Goal: Transaction & Acquisition: Obtain resource

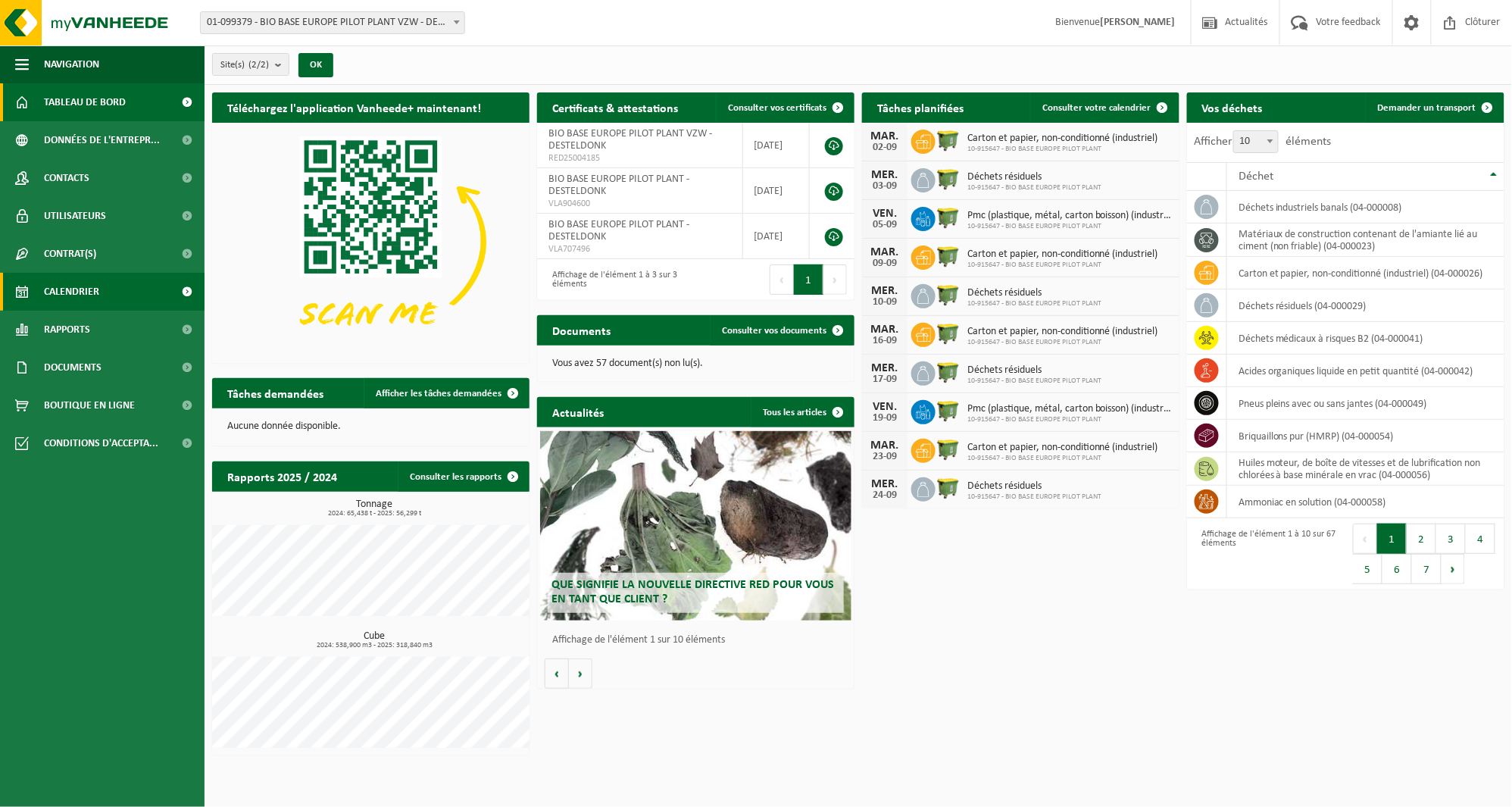
click at [140, 280] on link "Calendrier" at bounding box center [102, 292] width 205 height 38
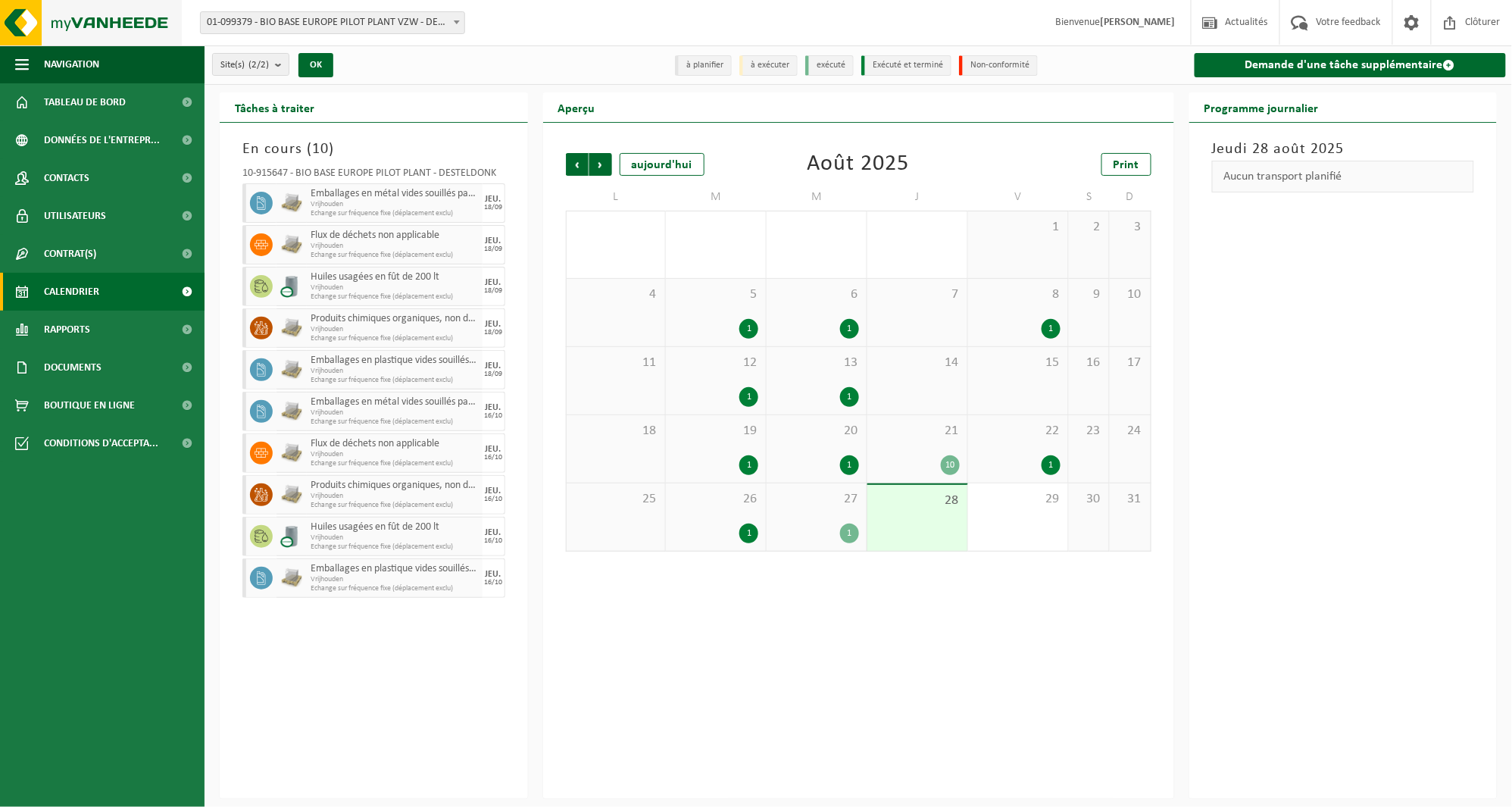
click at [95, 17] on img at bounding box center [90, 22] width 182 height 46
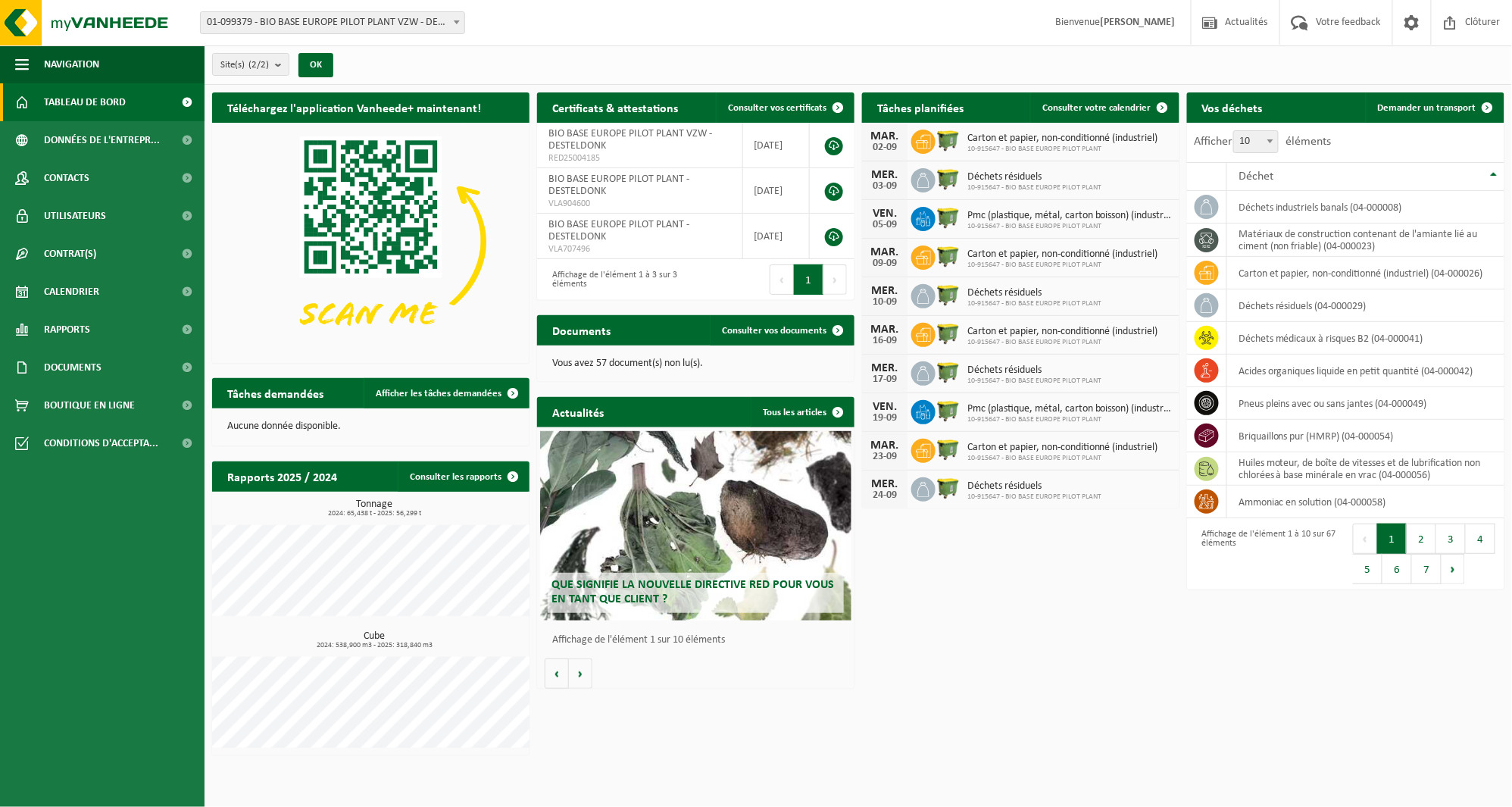
click at [717, 588] on span "Que signifie la nouvelle directive RED pour vous en tant que client ?" at bounding box center [692, 592] width 283 height 27
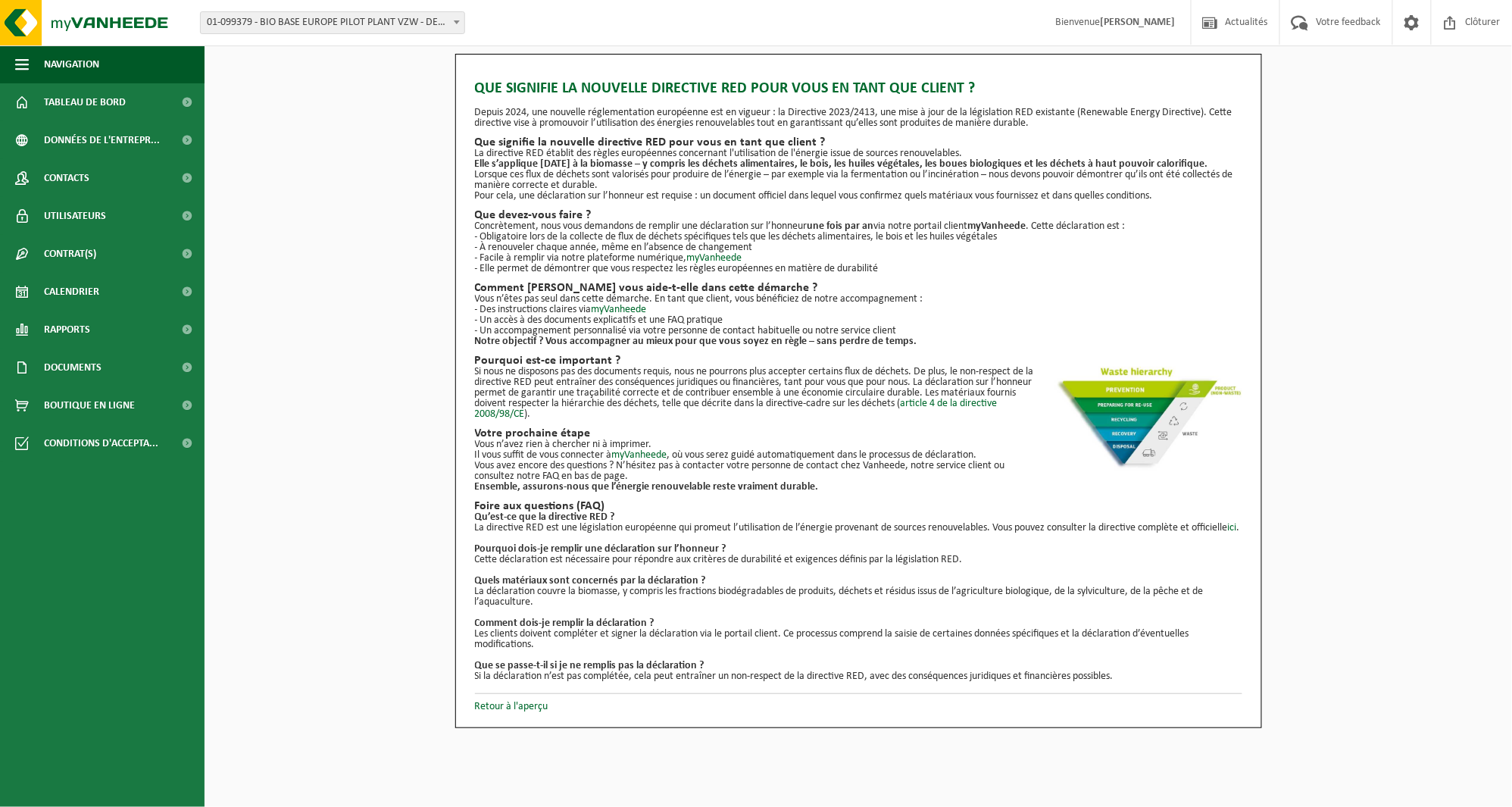
click at [1387, 168] on div "Que signifie la nouvelle directive RED pour vous en tant que client ? Depuis 20…" at bounding box center [858, 391] width 1307 height 674
click at [1159, 385] on img at bounding box center [1147, 419] width 189 height 105
click at [114, 8] on img at bounding box center [90, 22] width 182 height 46
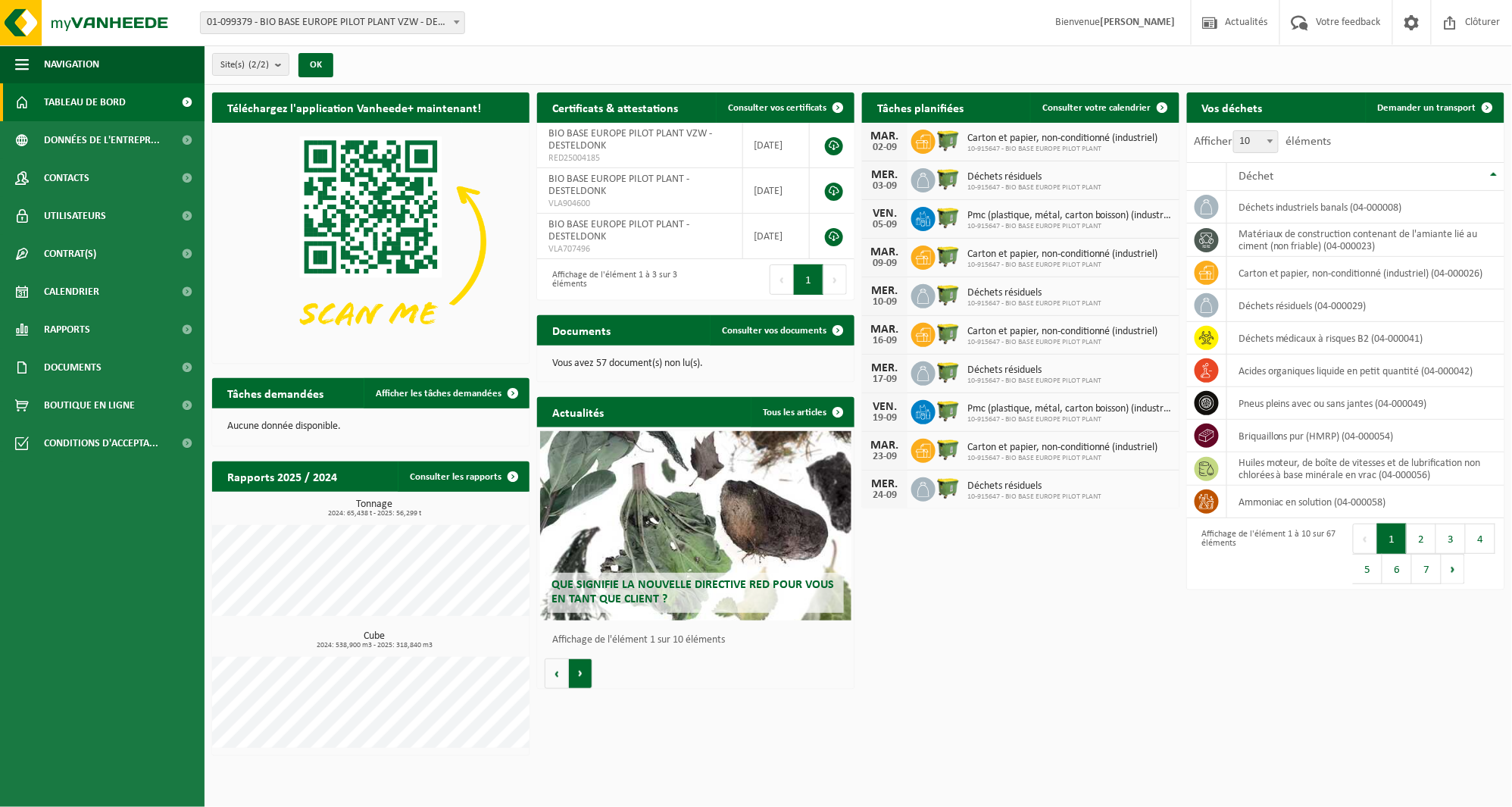
click at [576, 668] on button "Volgende" at bounding box center [580, 673] width 23 height 31
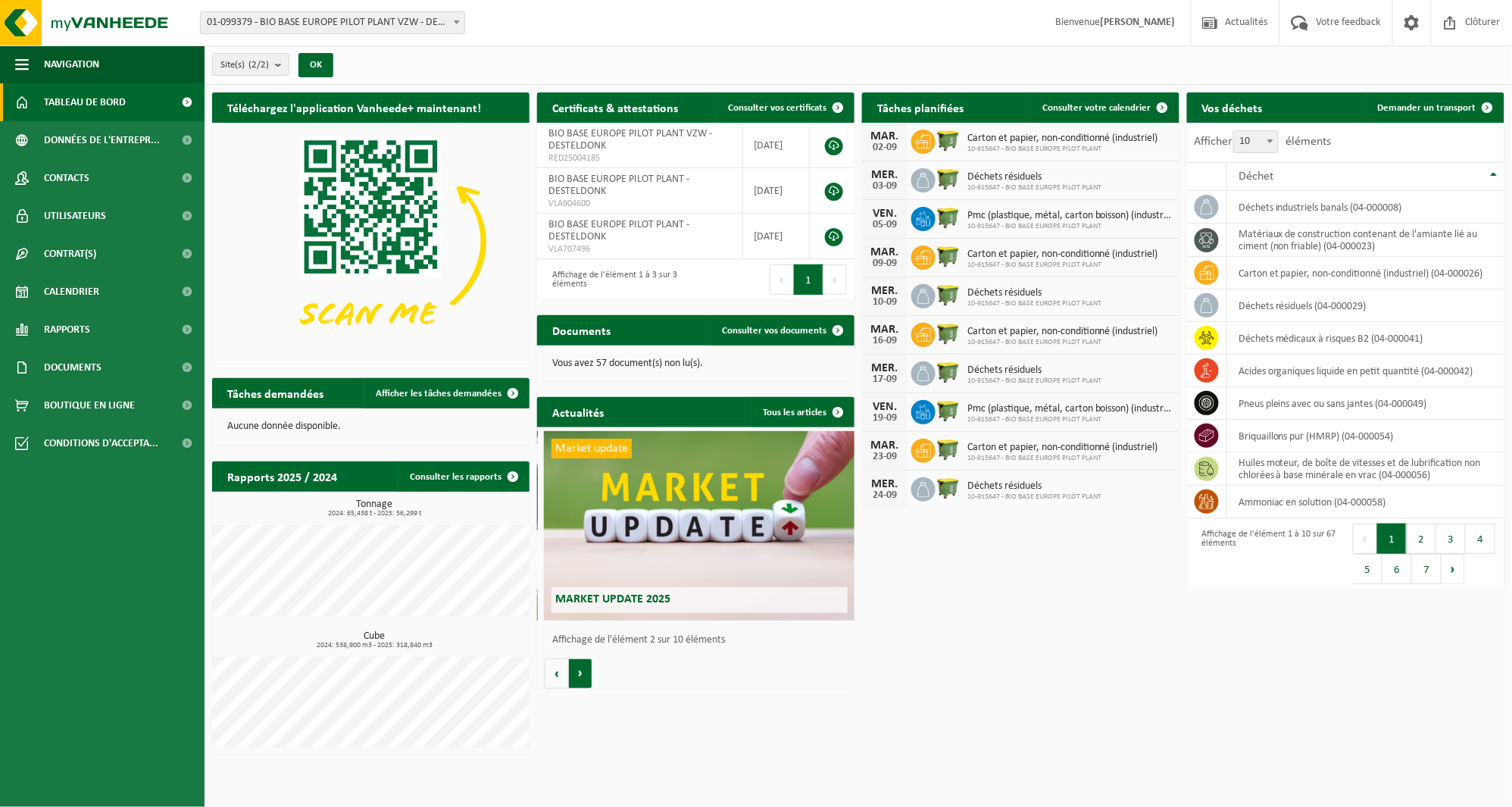
scroll to position [0, 317]
click at [576, 668] on button "Volgende" at bounding box center [580, 673] width 23 height 31
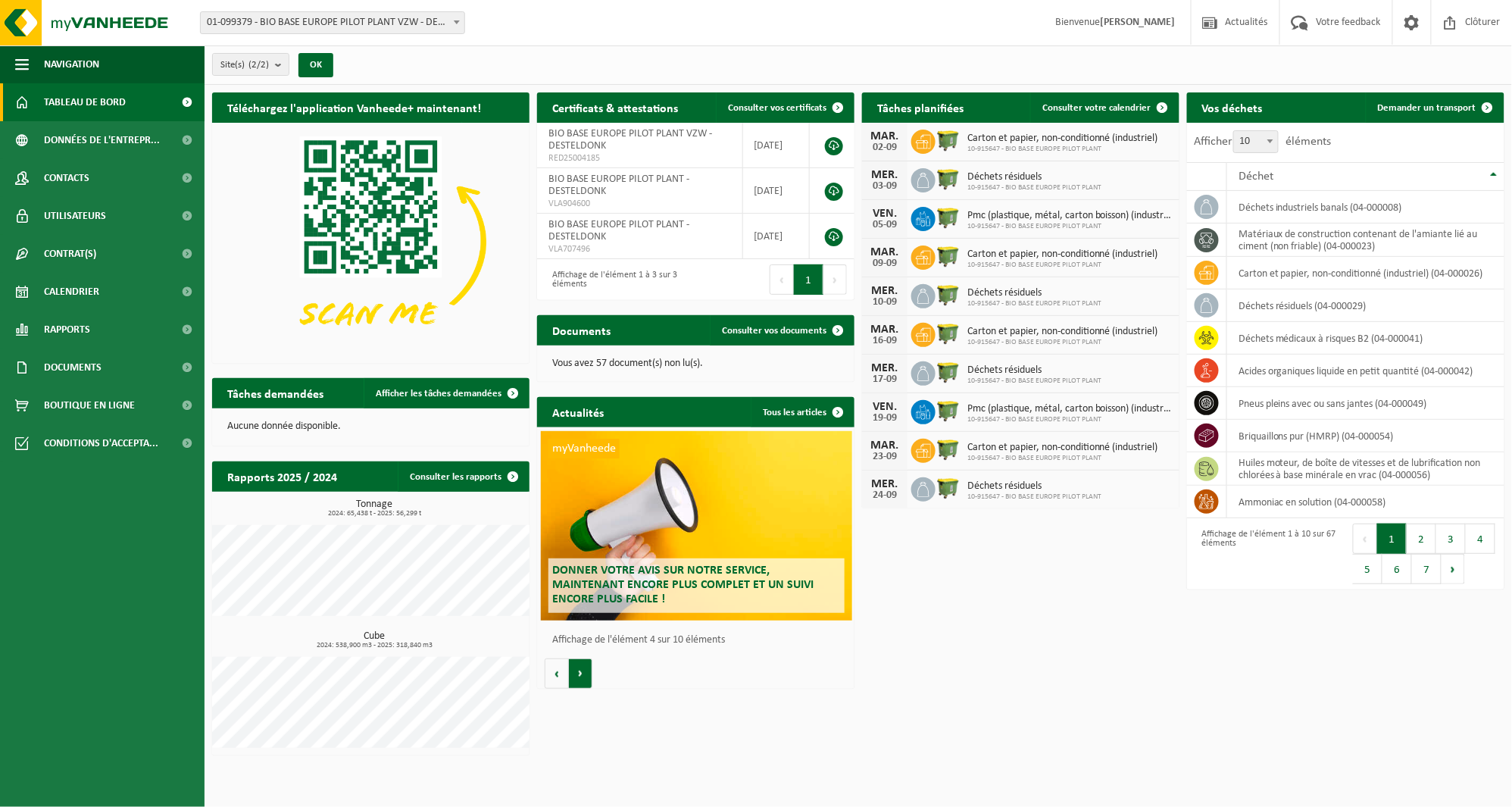
scroll to position [0, 952]
click at [576, 668] on button "Volgende" at bounding box center [580, 673] width 23 height 31
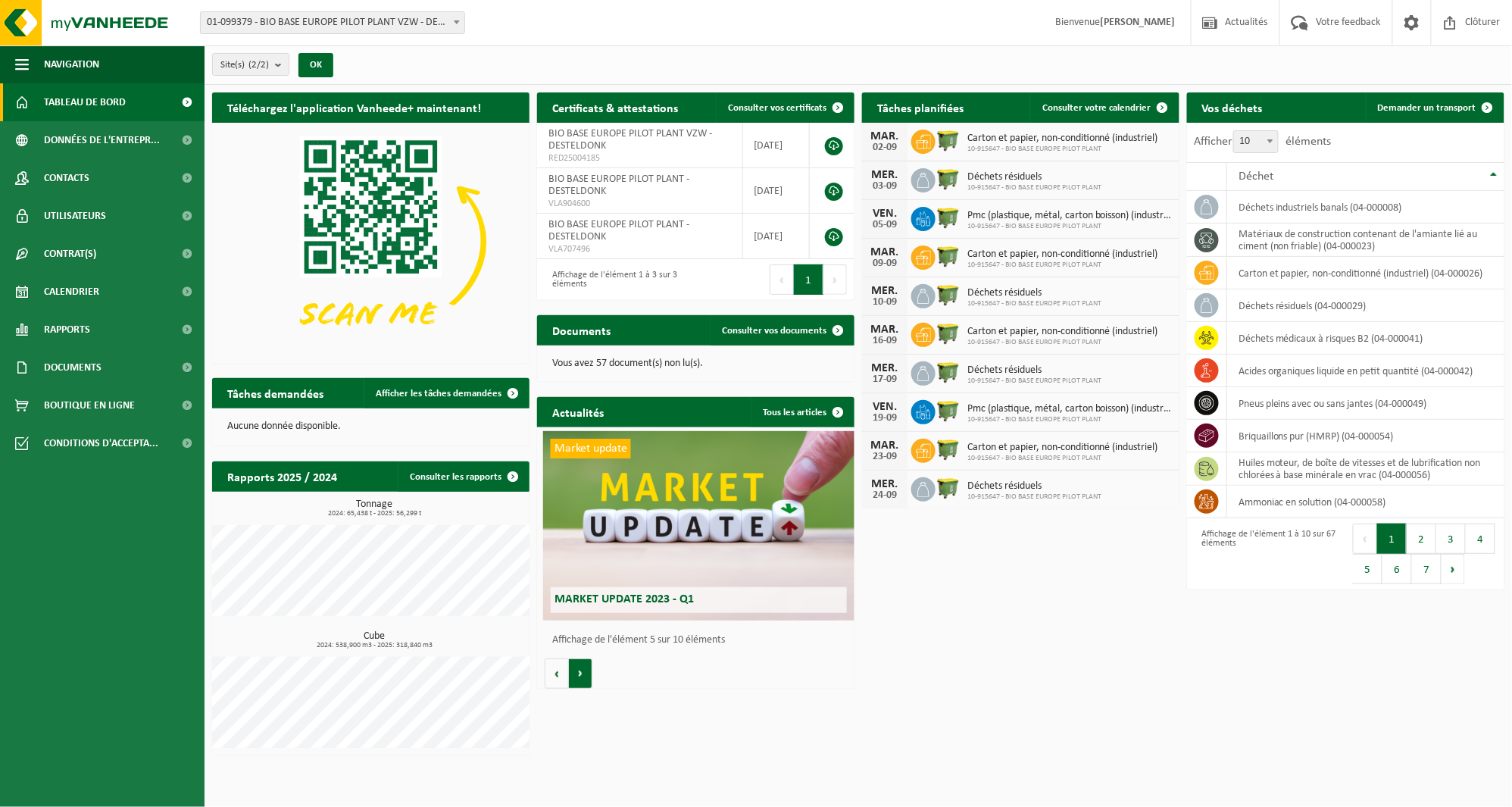
scroll to position [0, 1270]
click at [576, 668] on button "Volgende" at bounding box center [580, 673] width 23 height 31
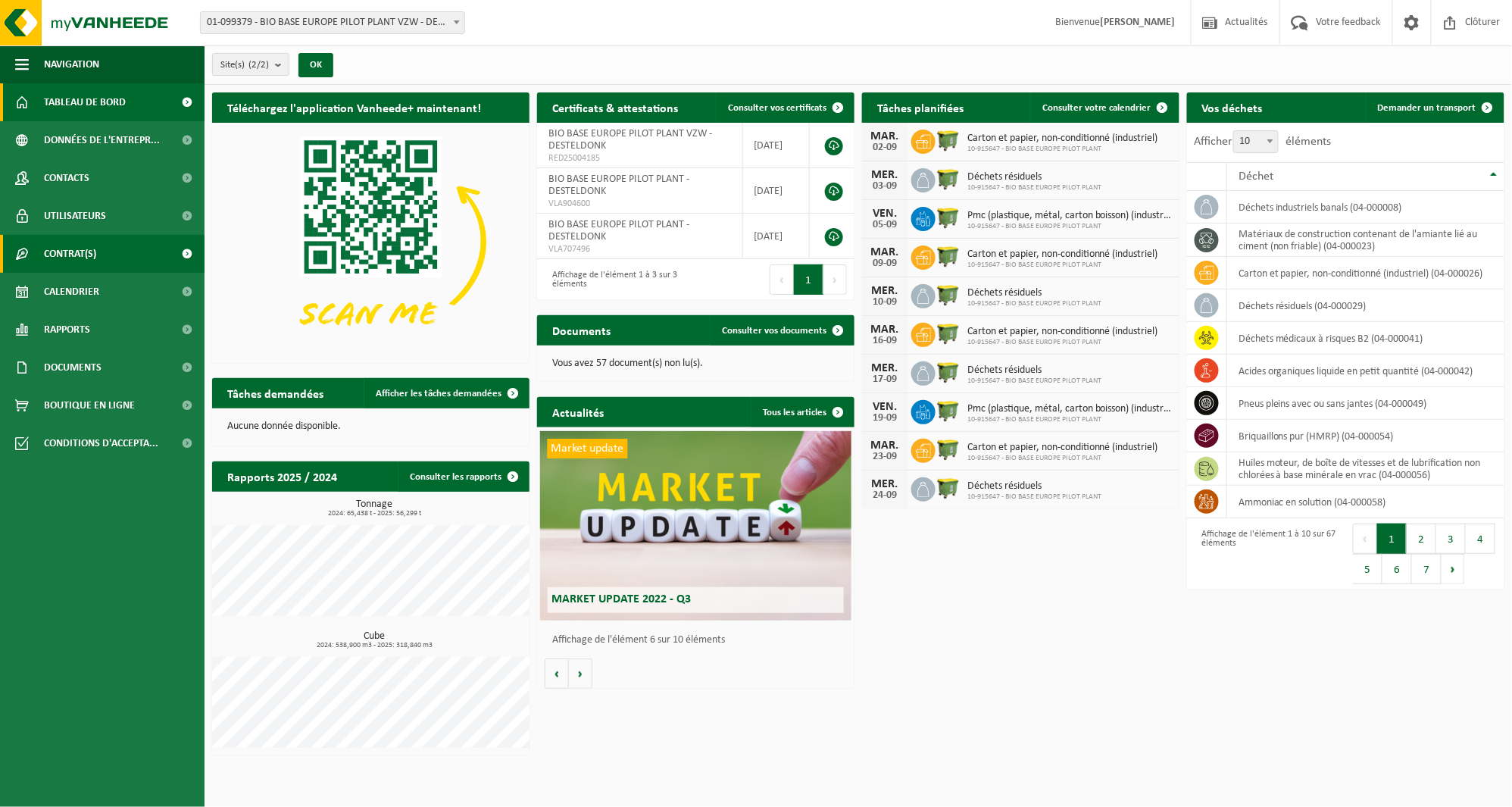
click at [97, 271] on link "Contrat(s)" at bounding box center [102, 254] width 205 height 38
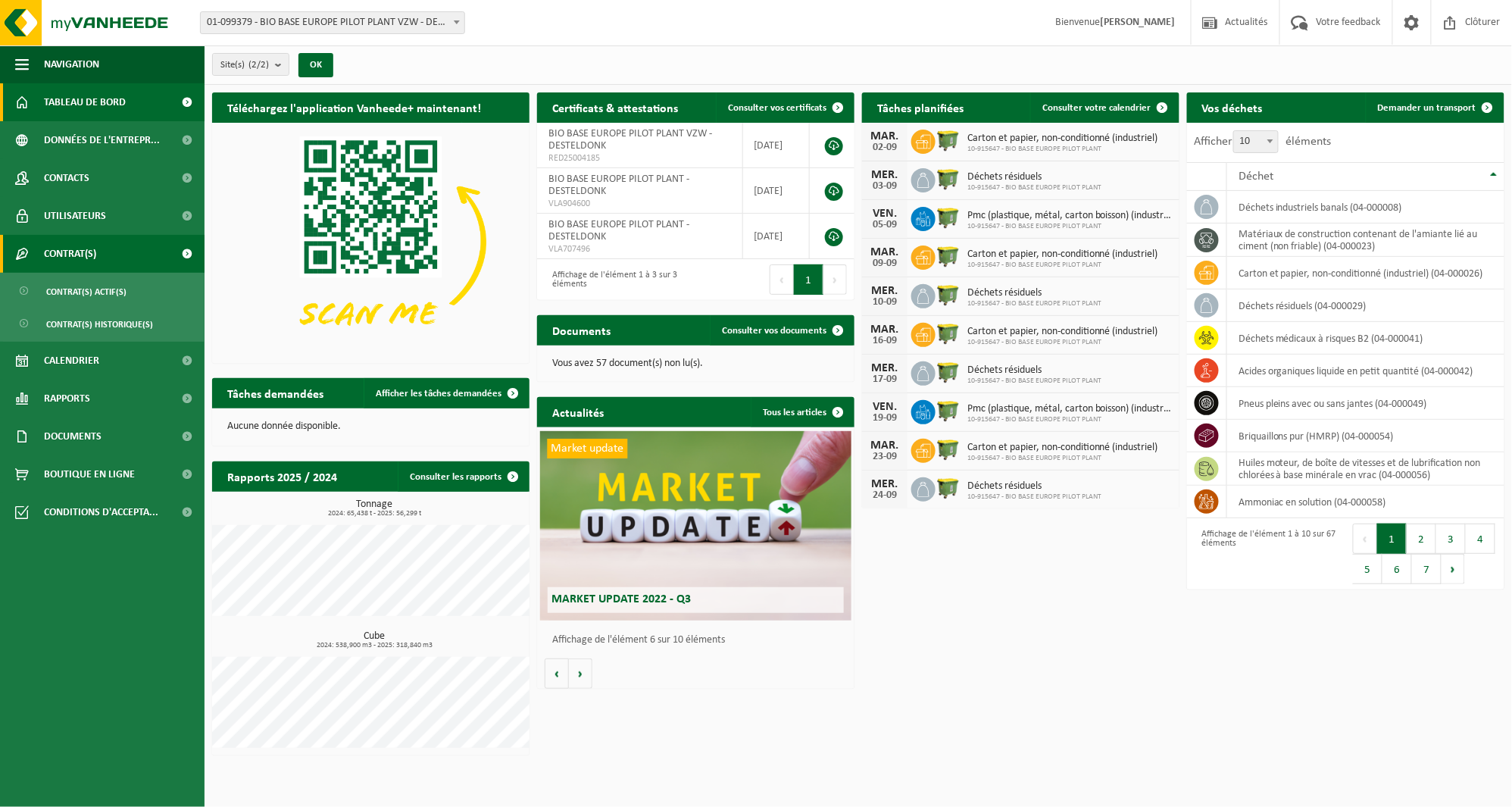
click at [133, 259] on link "Contrat(s)" at bounding box center [102, 254] width 205 height 38
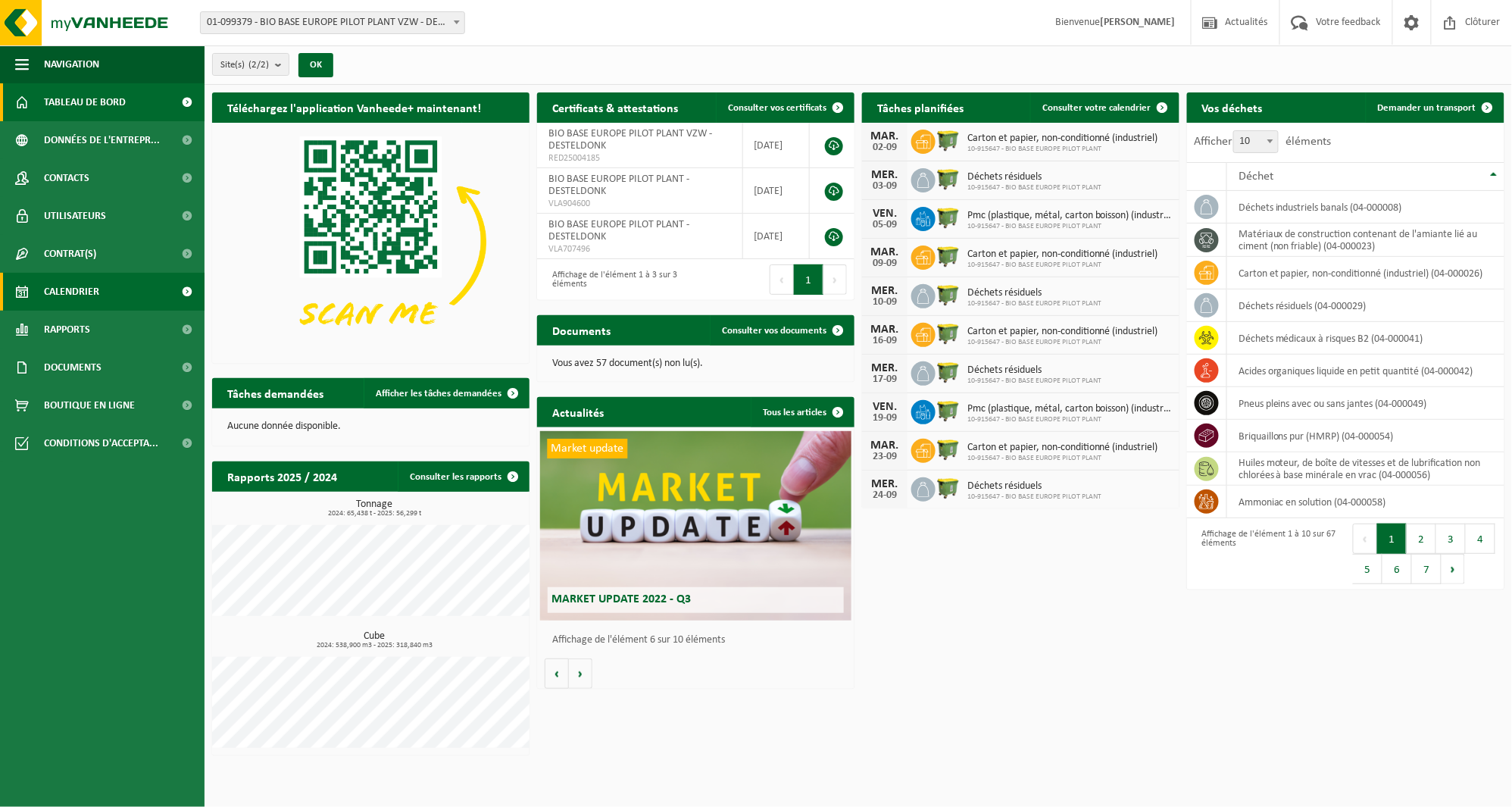
click at [116, 301] on link "Calendrier" at bounding box center [102, 292] width 205 height 38
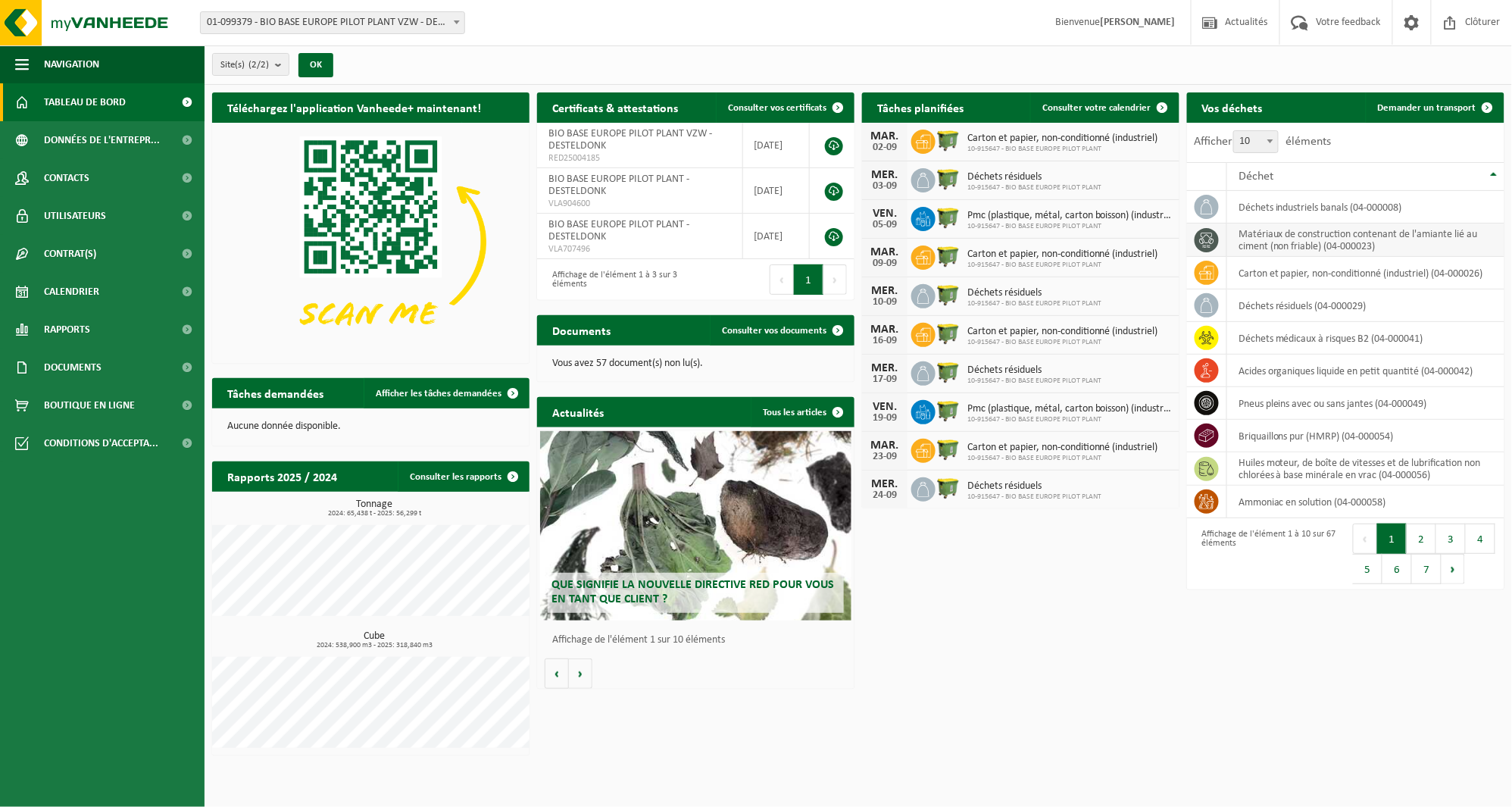
click at [1384, 230] on td "matériaux de construction contenant de l'amiante lié au ciment (non friable) (0…" at bounding box center [1365, 241] width 277 height 33
click at [65, 321] on span "Rapports" at bounding box center [67, 330] width 46 height 38
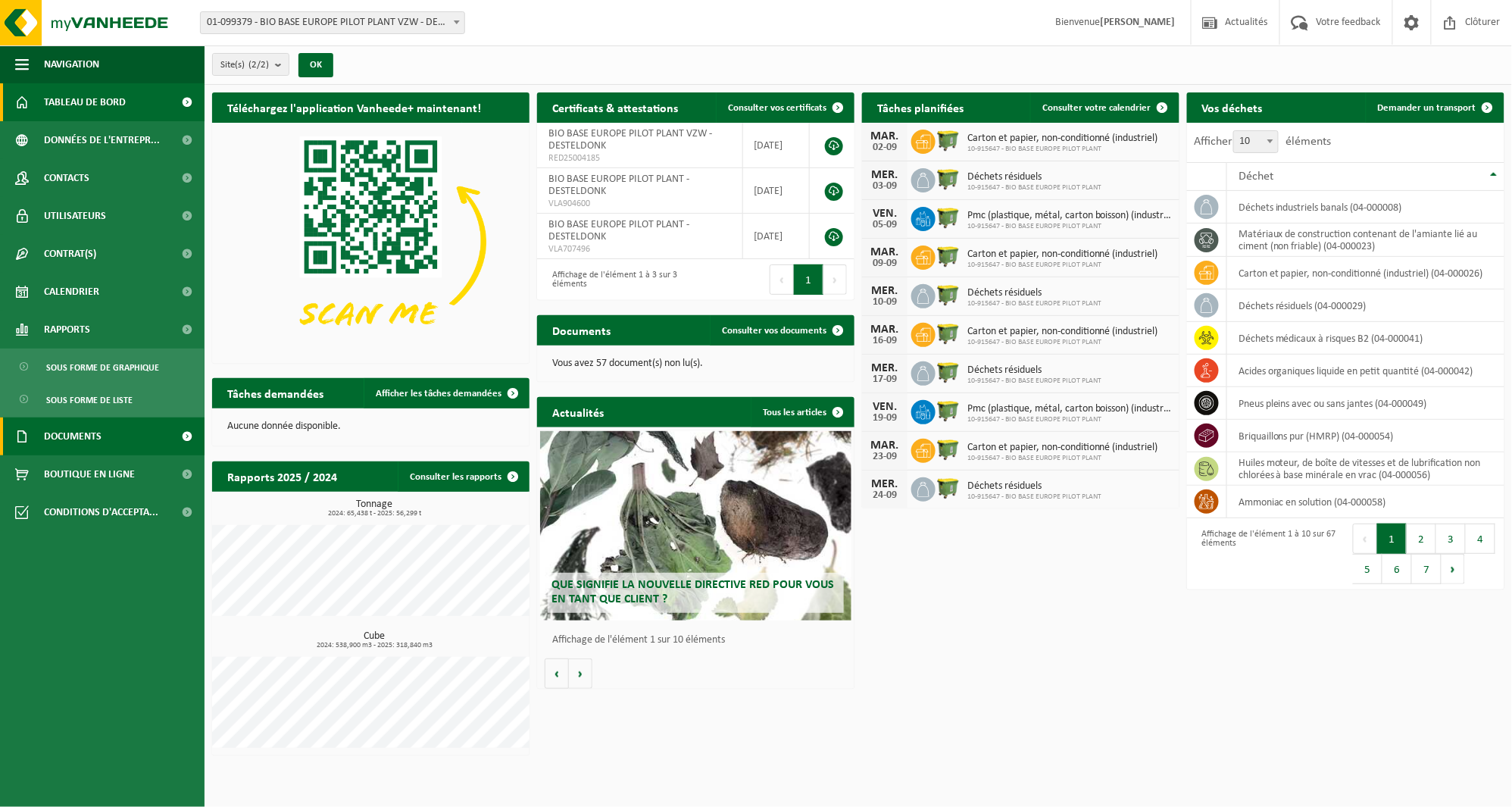
click at [70, 428] on span "Documents" at bounding box center [72, 437] width 57 height 38
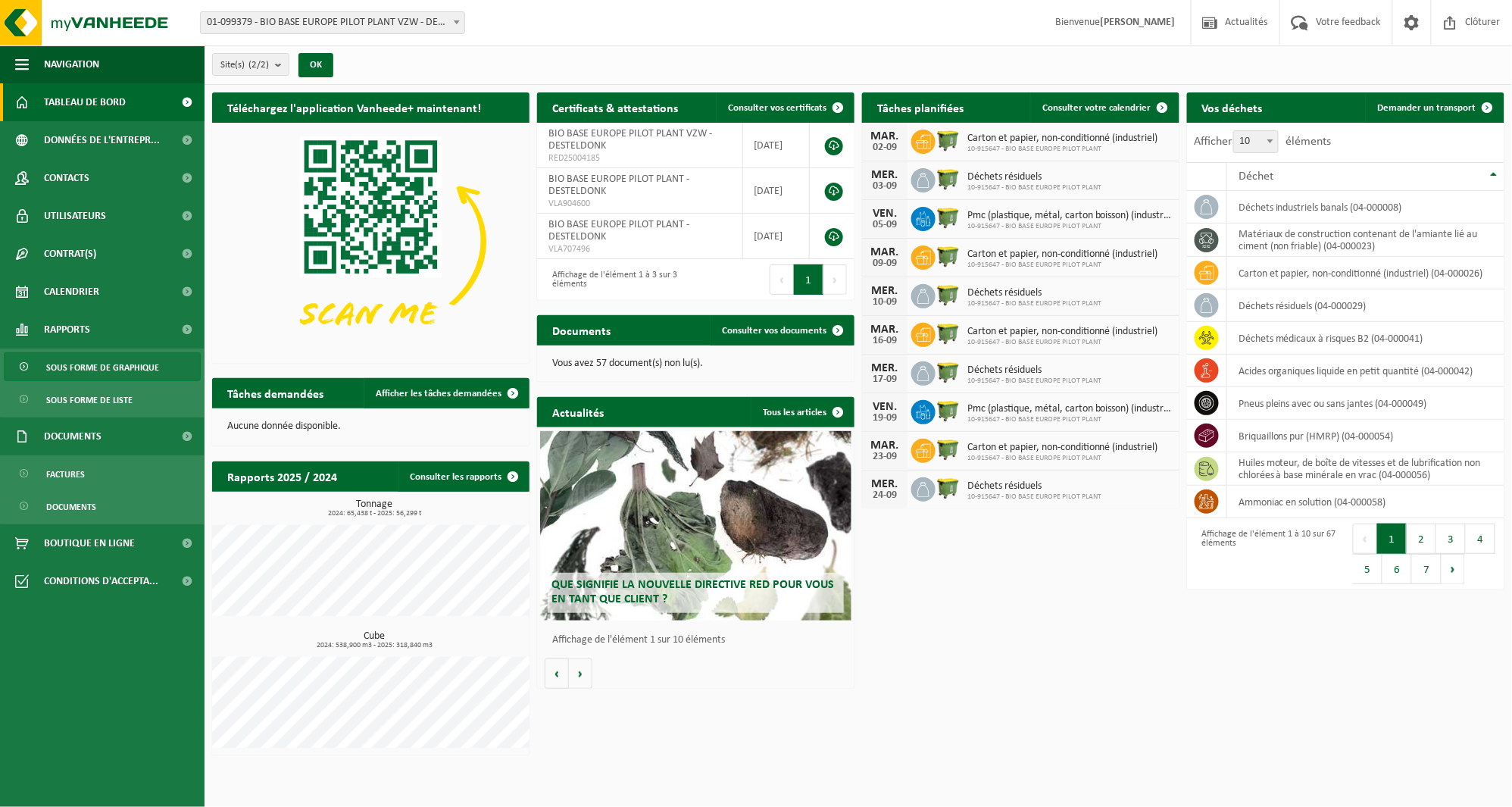
click at [101, 368] on span "Sous forme de graphique" at bounding box center [103, 367] width 113 height 29
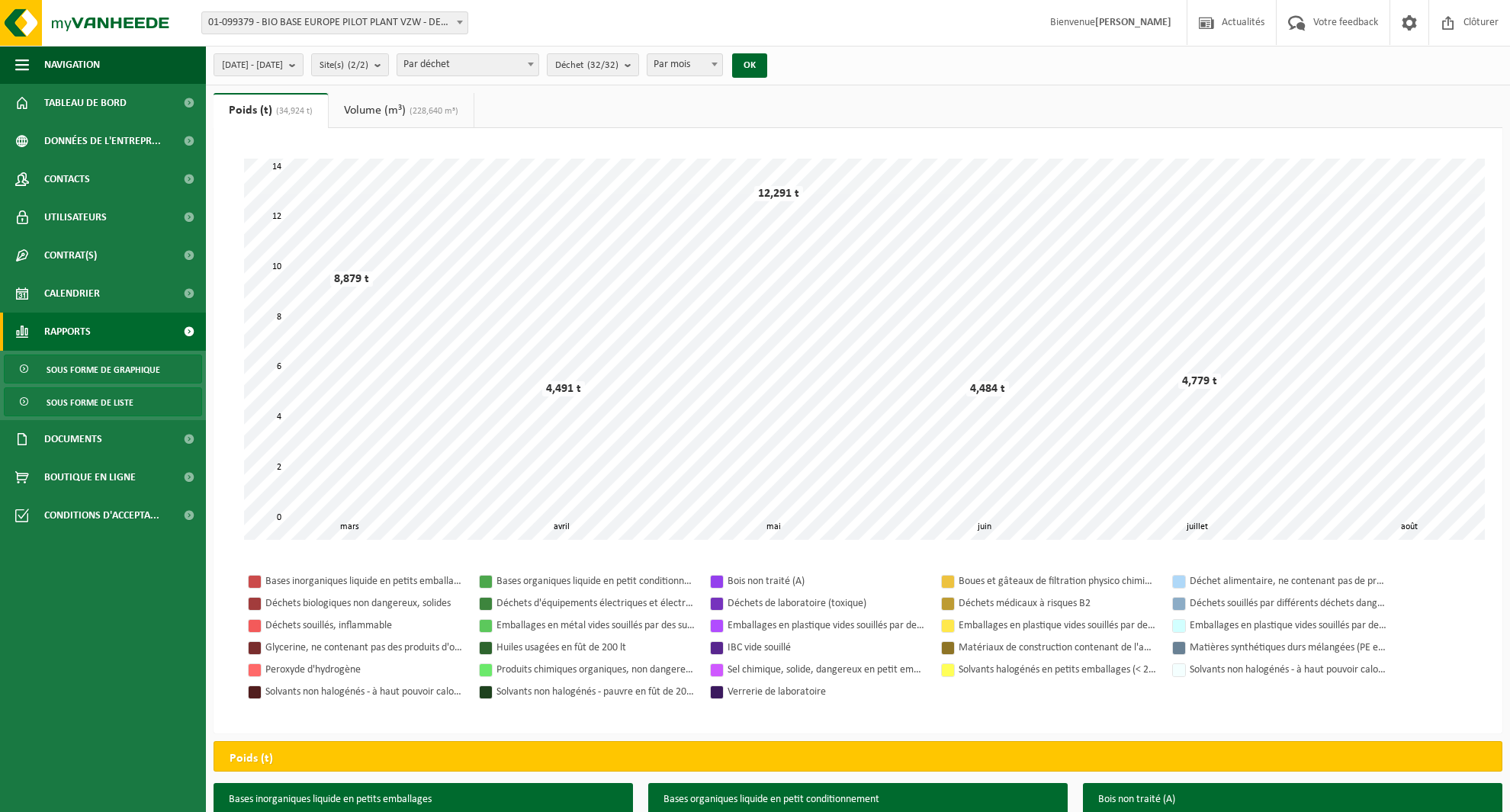
click at [101, 398] on span "Sous forme de liste" at bounding box center [90, 402] width 87 height 29
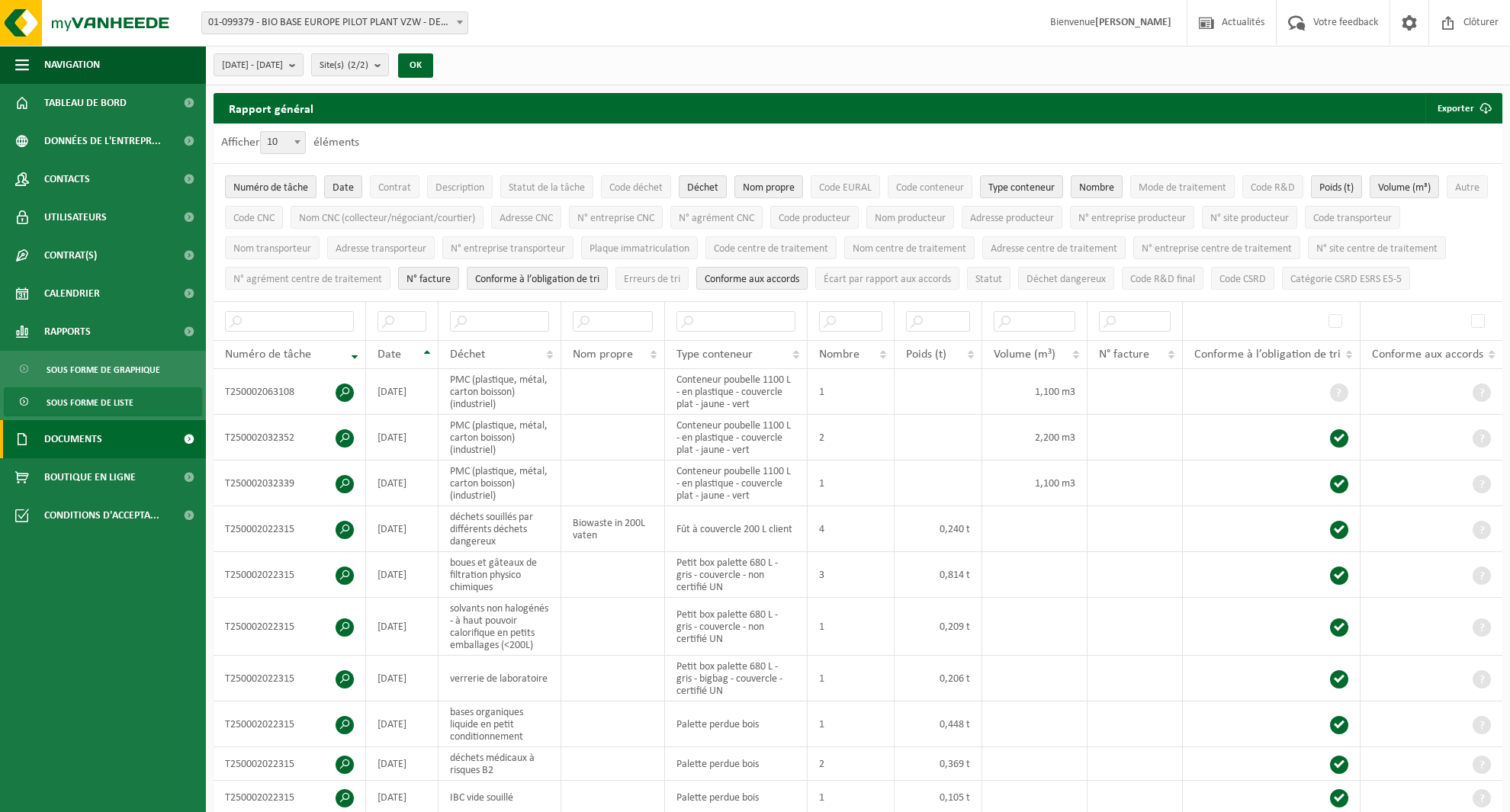
click at [111, 430] on link "Documents" at bounding box center [103, 440] width 206 height 38
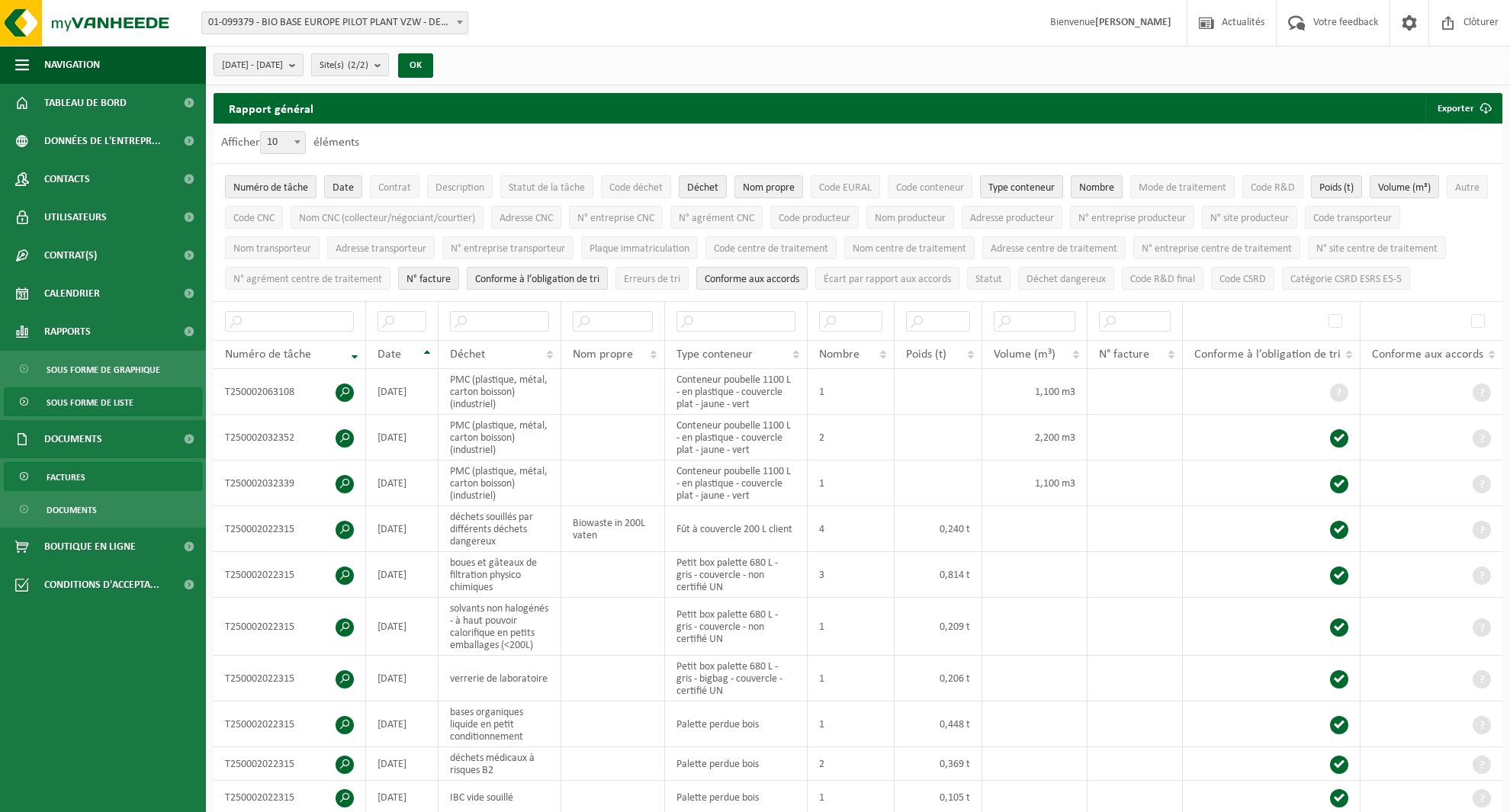
click at [102, 462] on link "Factures" at bounding box center [104, 477] width 199 height 29
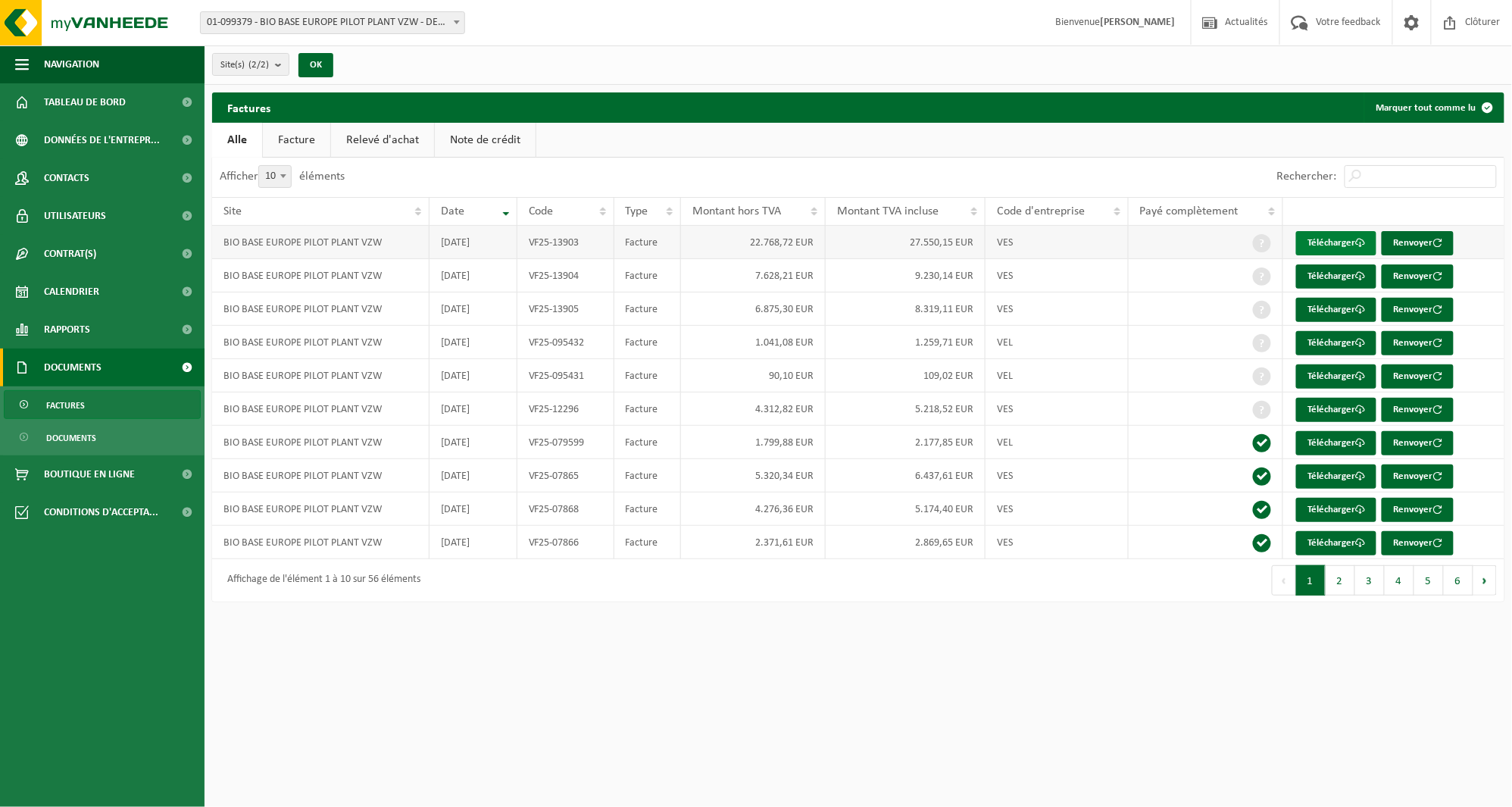
click at [1354, 238] on link "Télécharger" at bounding box center [1336, 243] width 80 height 24
click at [93, 299] on span "Calendrier" at bounding box center [71, 292] width 56 height 38
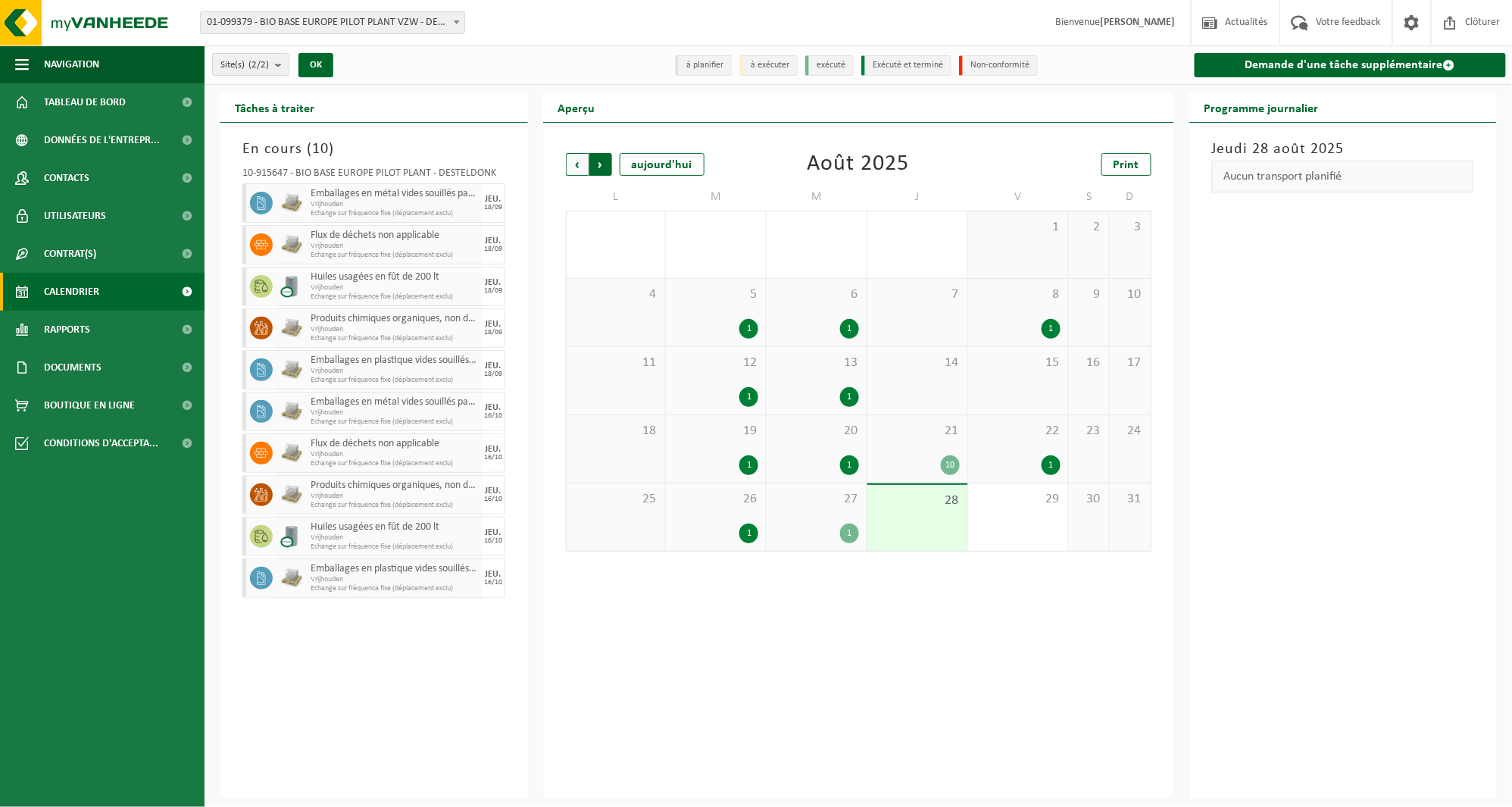
click at [572, 160] on span "Précédent" at bounding box center [577, 164] width 22 height 22
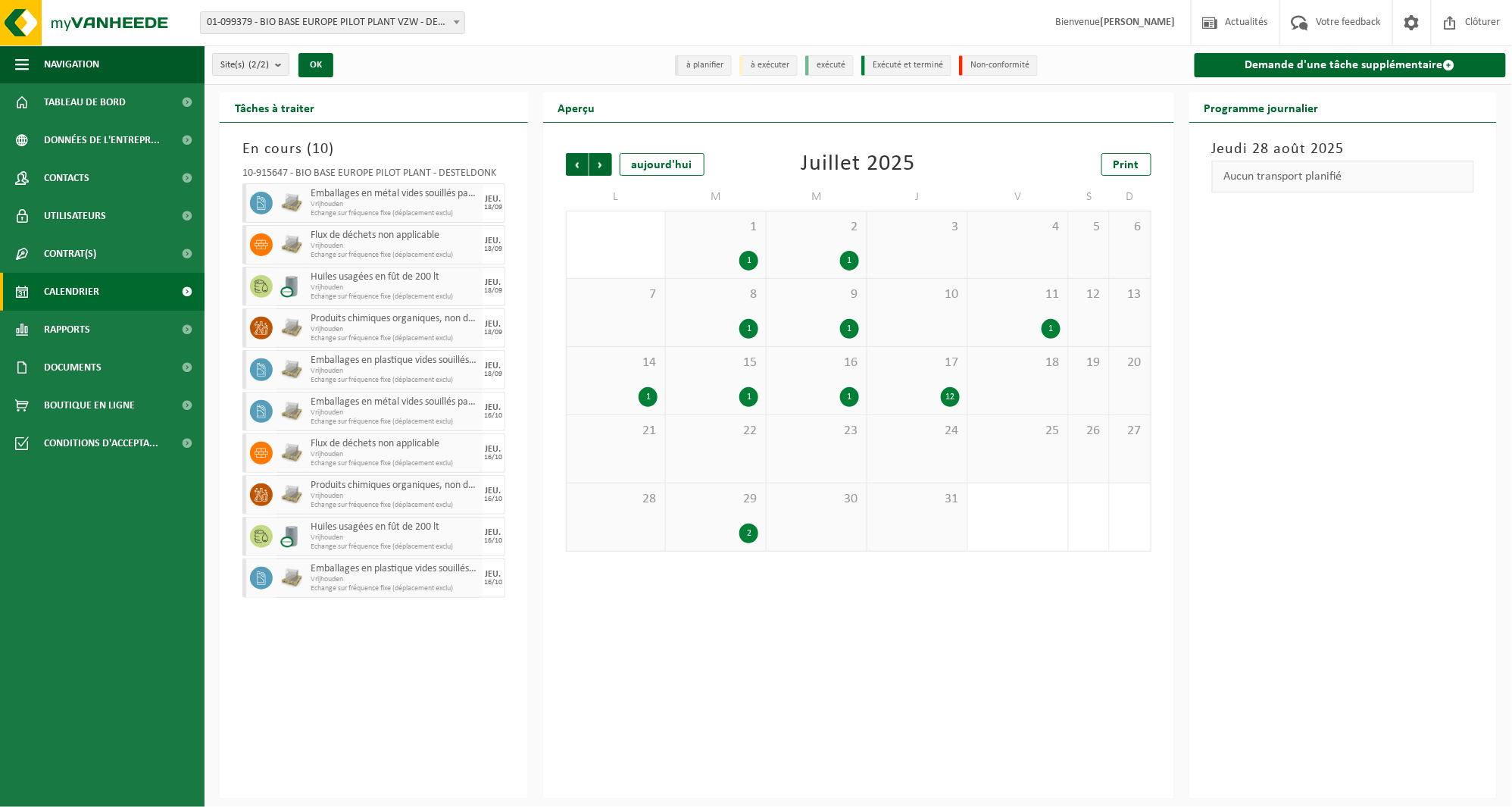
click at [918, 377] on div "17 12" at bounding box center [917, 381] width 100 height 67
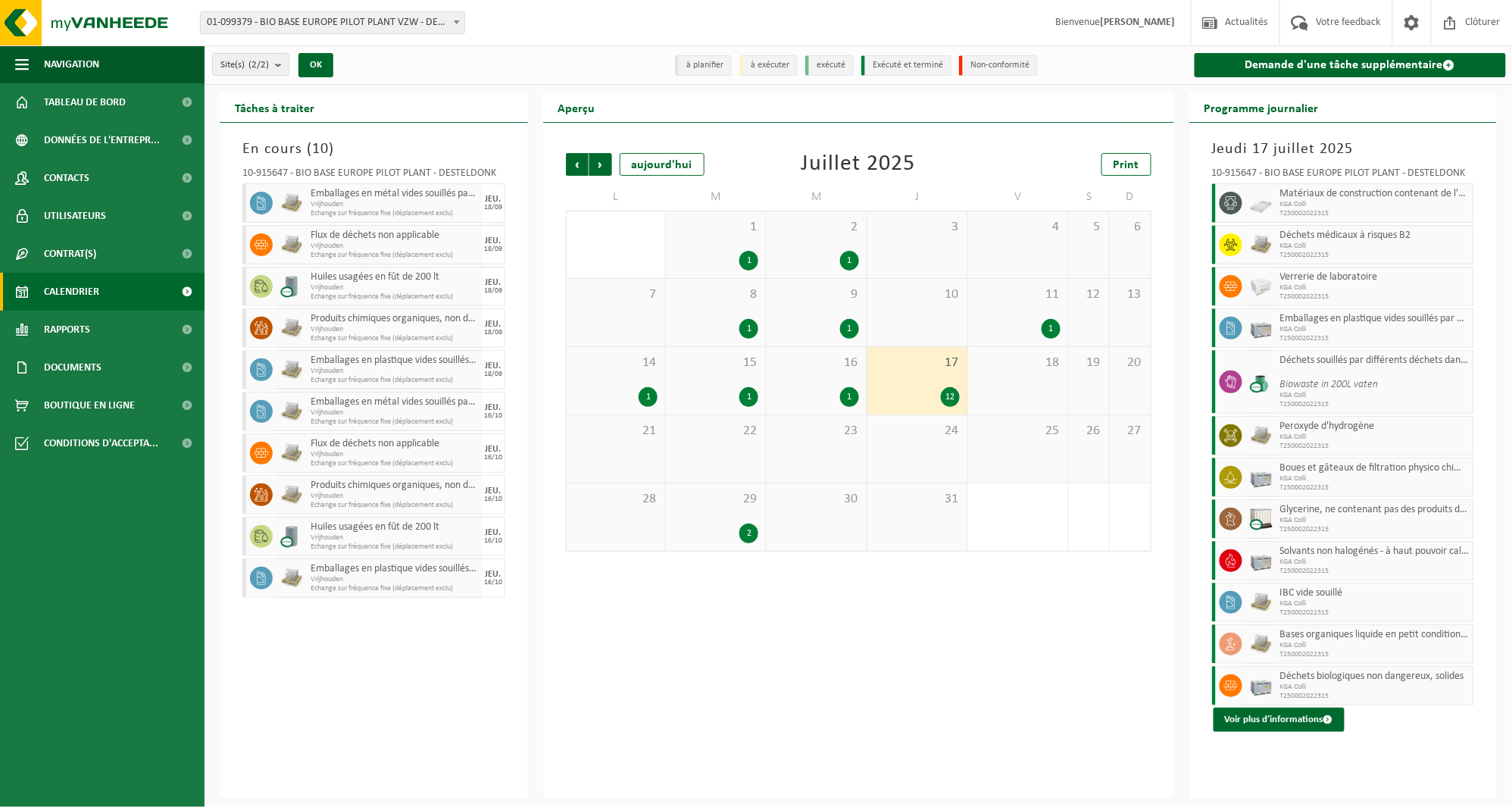
click at [1336, 202] on span "KGA Colli" at bounding box center [1374, 204] width 190 height 9
click at [1262, 718] on button "Voir plus d'informations" at bounding box center [1279, 720] width 131 height 24
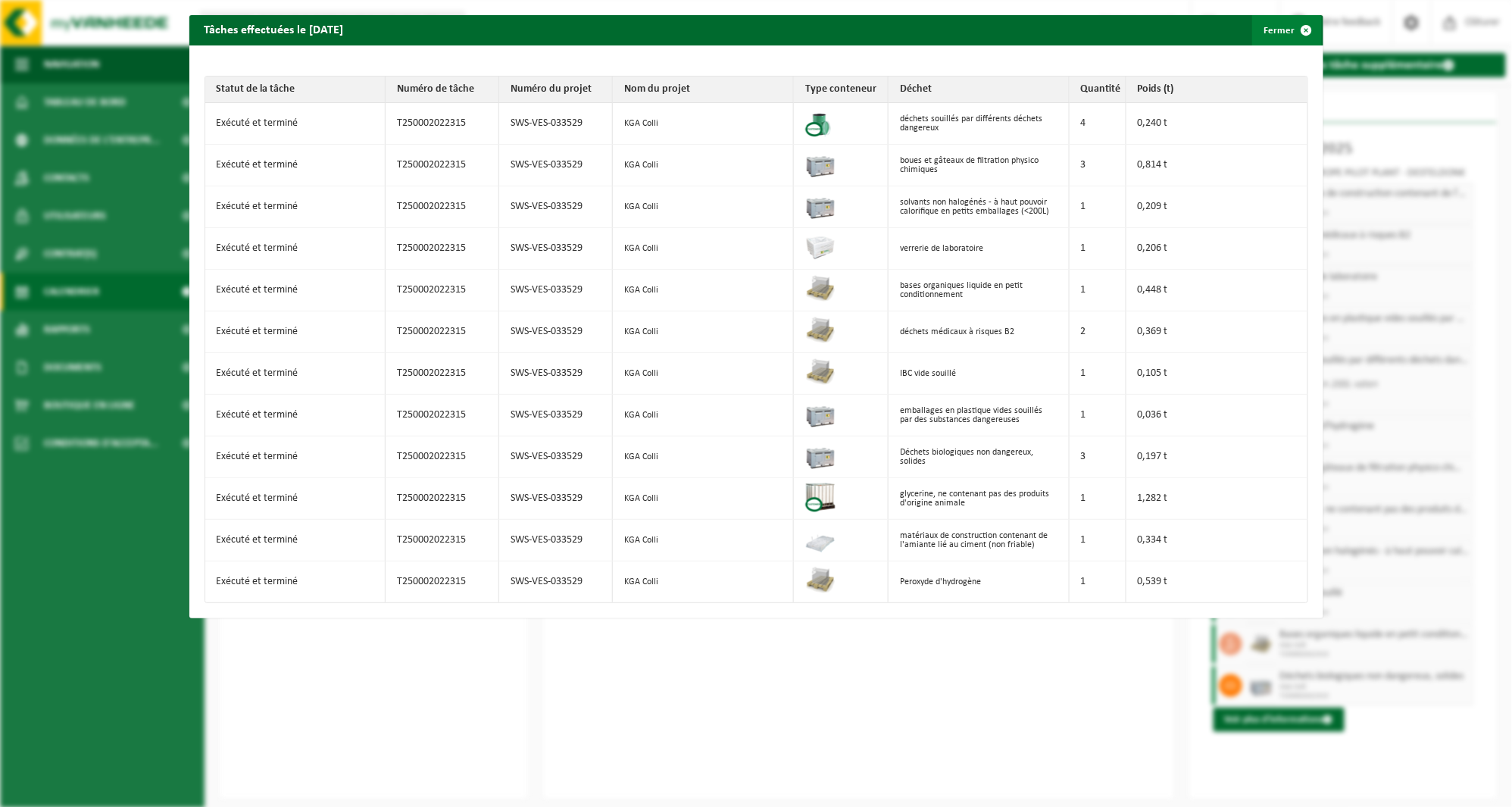
click at [1298, 21] on span "button" at bounding box center [1306, 30] width 31 height 31
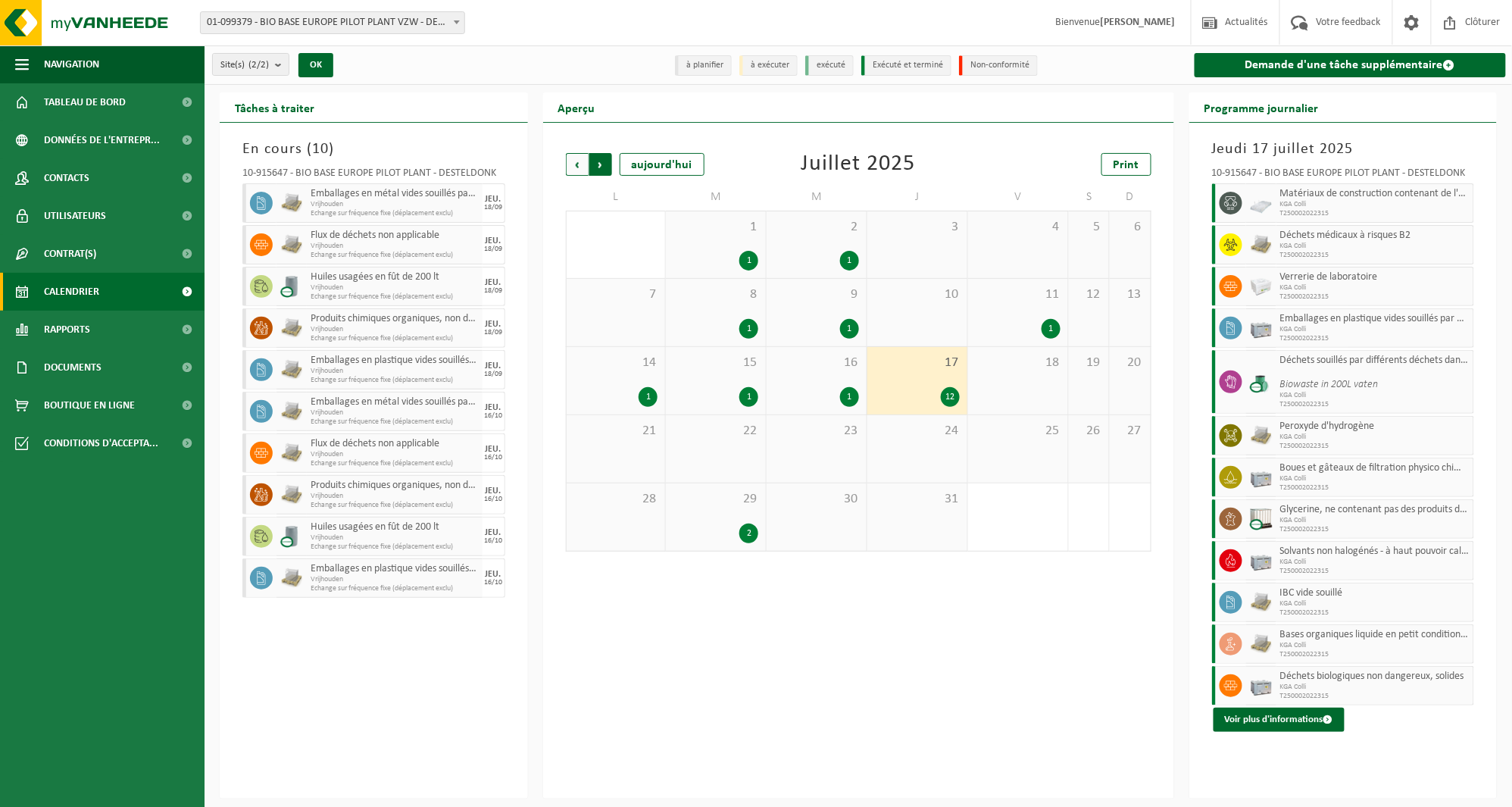
click at [569, 160] on span "Précédent" at bounding box center [577, 164] width 22 height 22
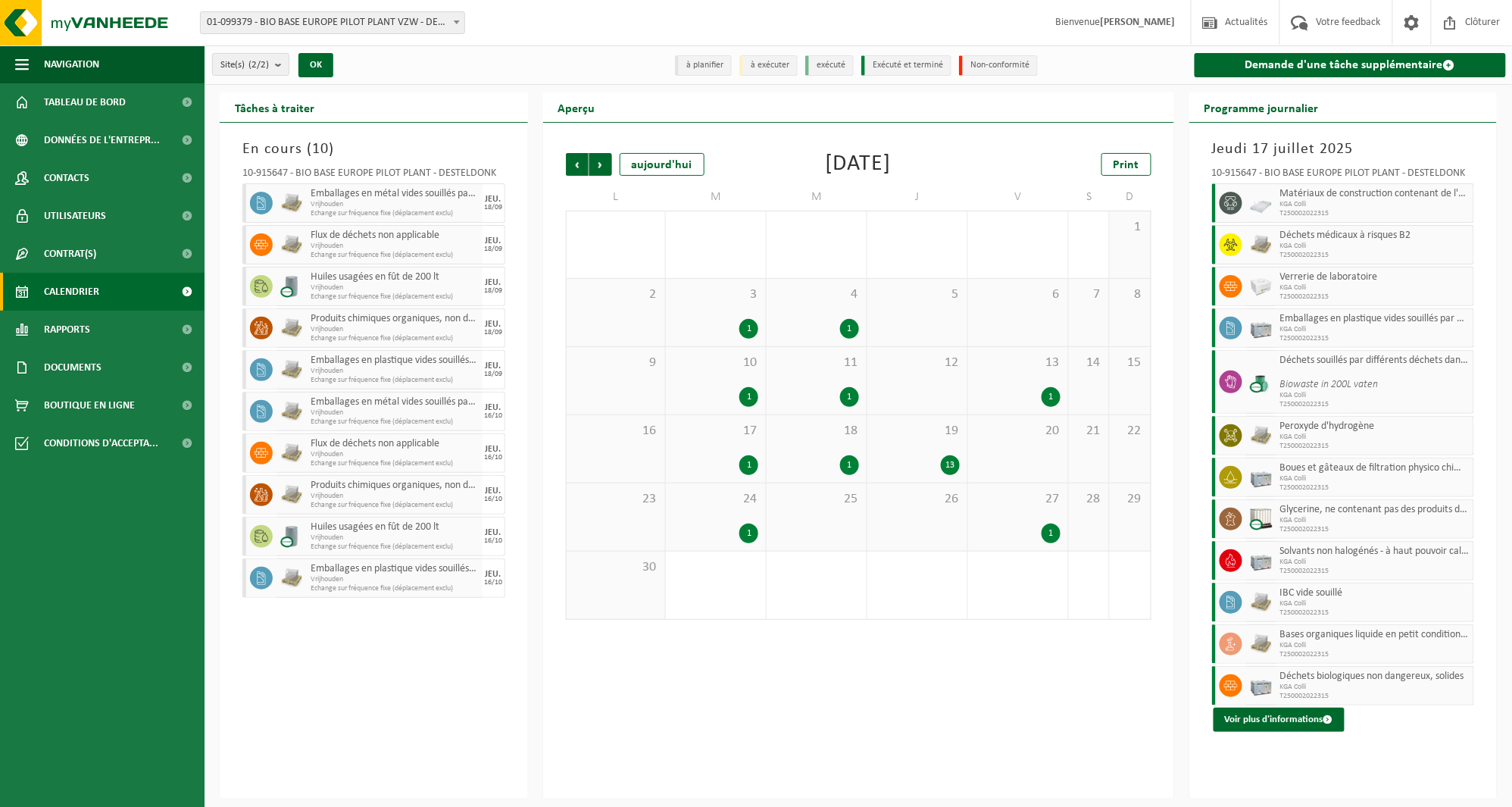
click at [945, 456] on div "13" at bounding box center [950, 465] width 19 height 20
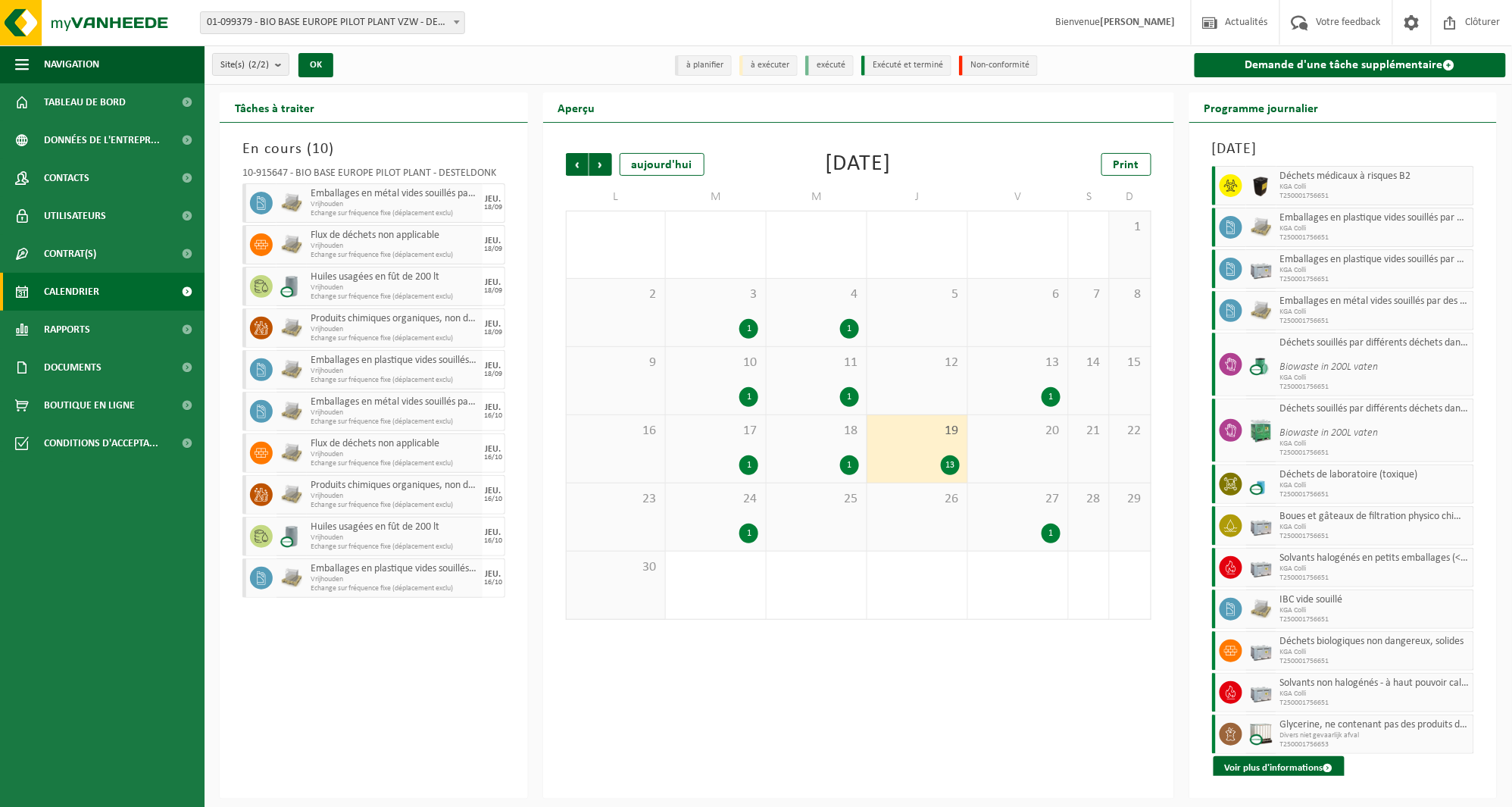
scroll to position [22, 0]
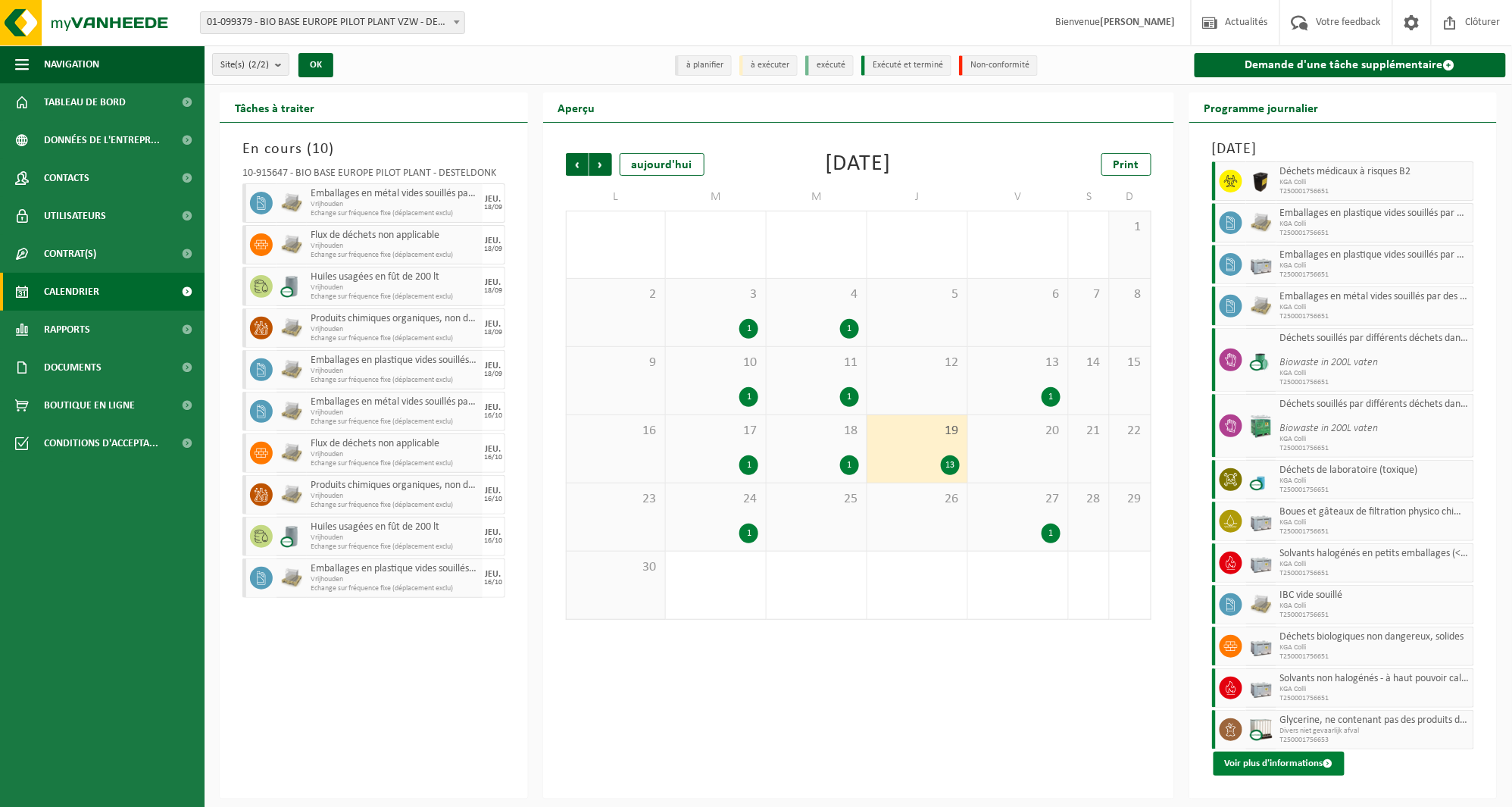
click at [1278, 761] on button "Voir plus d'informations" at bounding box center [1279, 764] width 131 height 24
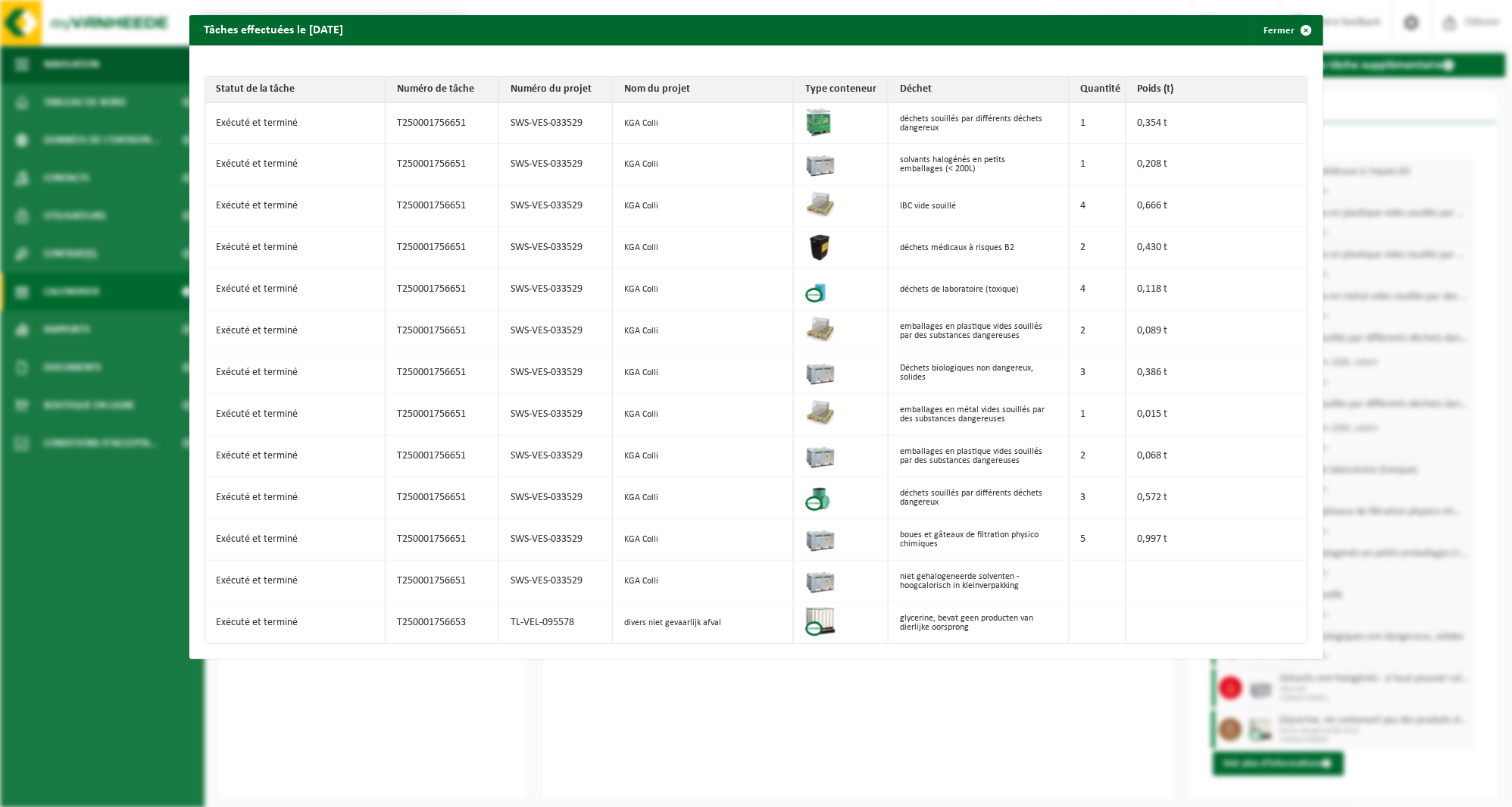
drag, startPoint x: 1069, startPoint y: 655, endPoint x: 1035, endPoint y: 638, distance: 38.0
click at [1069, 655] on div "Tâches effectuées le 2025-06-19 Fermer Statut de la tâche Numéro de tâche Numér…" at bounding box center [756, 403] width 1512 height 807
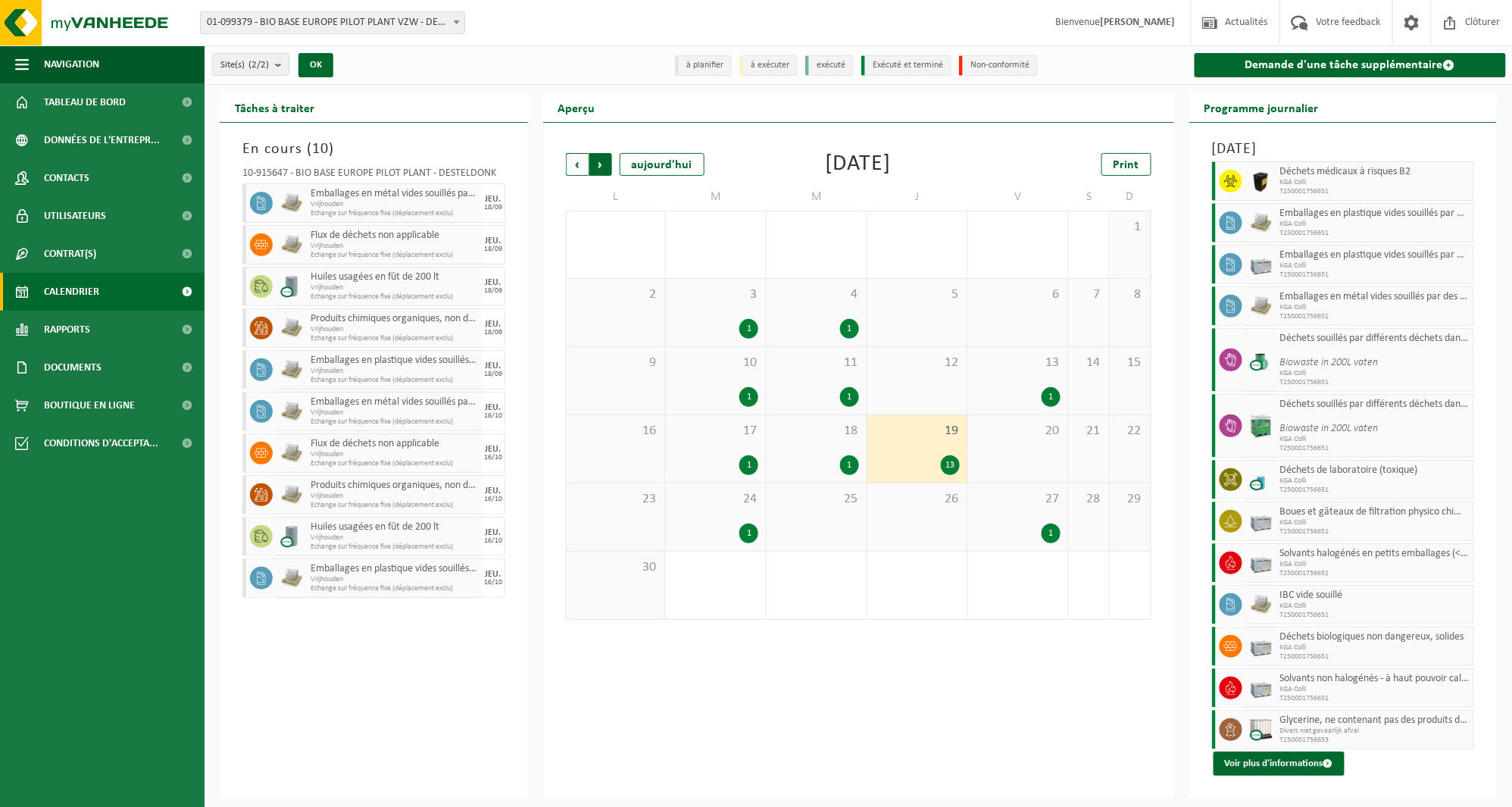
click at [584, 168] on span "Précédent" at bounding box center [577, 164] width 22 height 22
click at [900, 359] on span "15" at bounding box center [917, 363] width 85 height 17
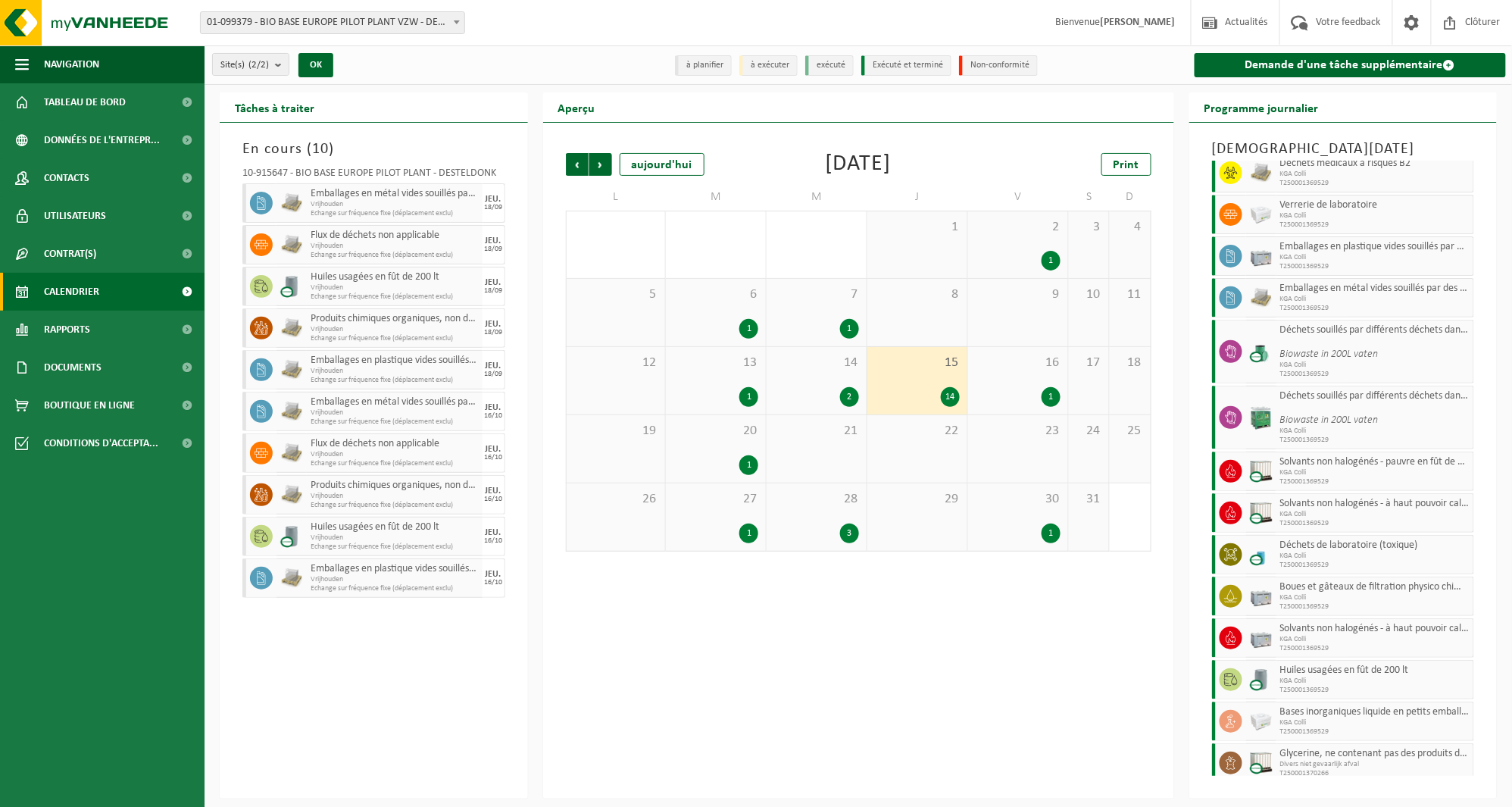
scroll to position [65, 0]
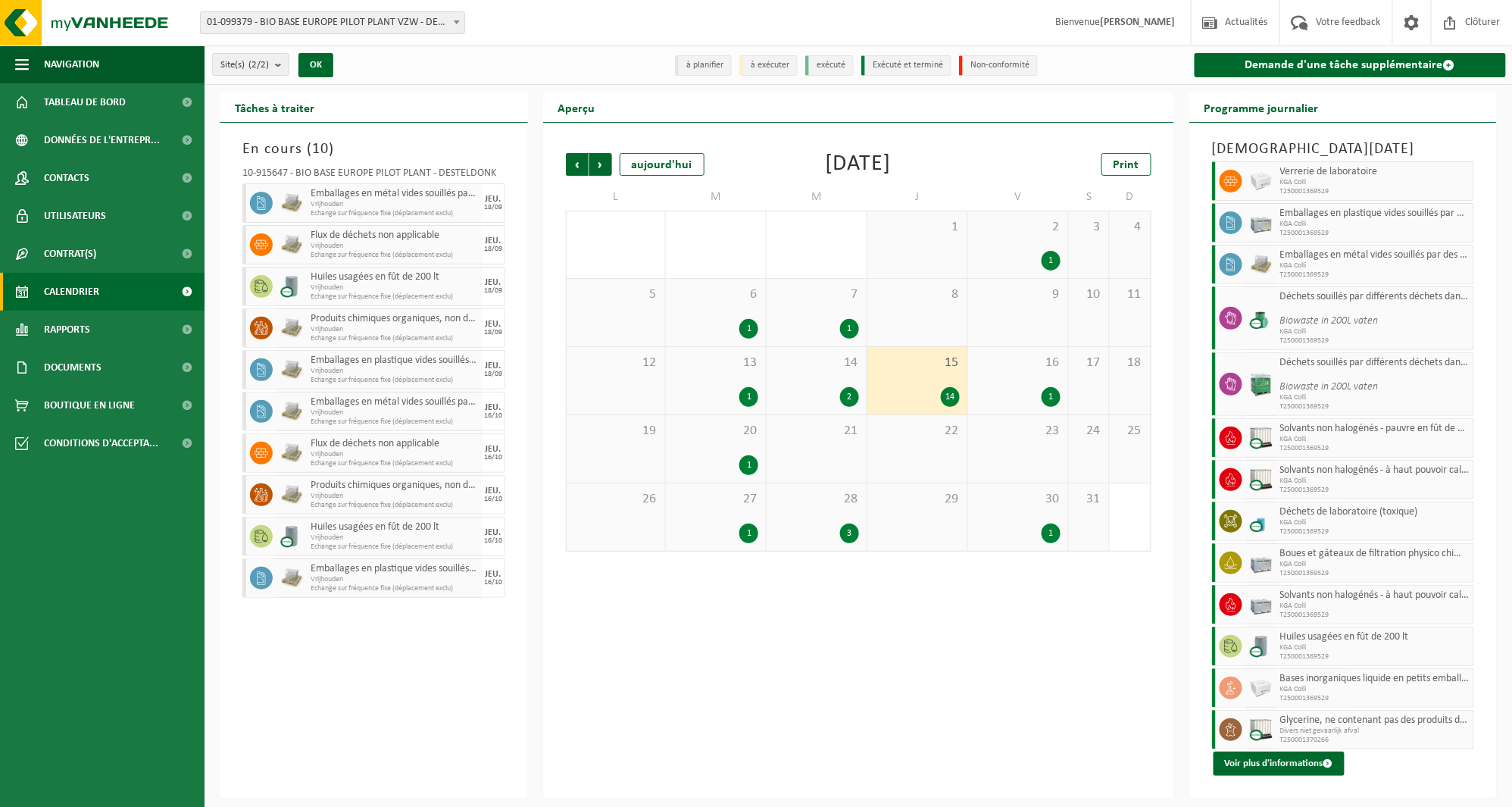
click at [659, 680] on div "Précédent Suivant aujourd'hui Mai 2025 Print L M M J V S D 28 29 1 30 1 2 1 3 4…" at bounding box center [858, 460] width 631 height 676
click at [121, 345] on link "Rapports" at bounding box center [102, 330] width 205 height 38
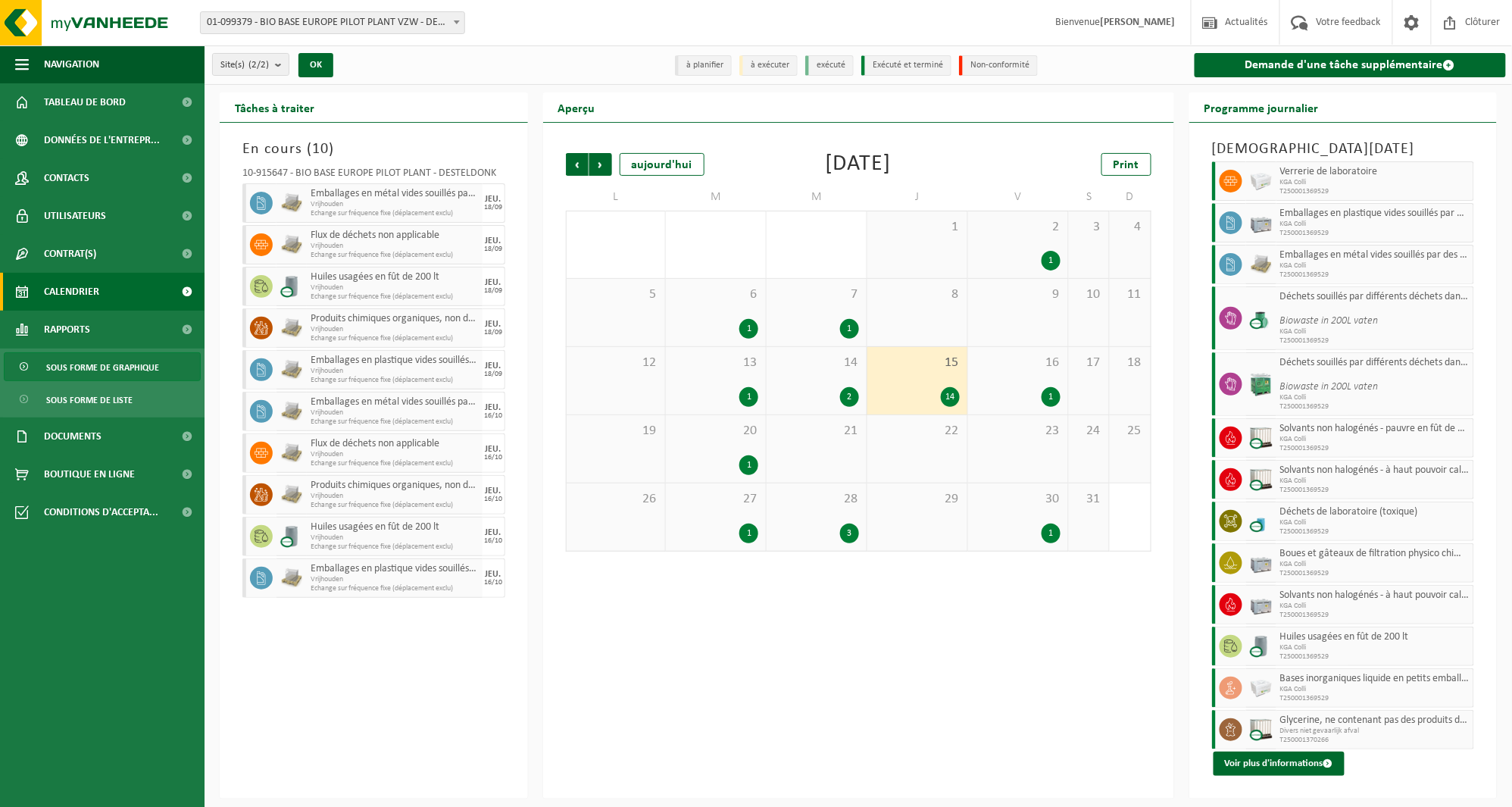
click at [104, 362] on span "Sous forme de graphique" at bounding box center [103, 367] width 113 height 29
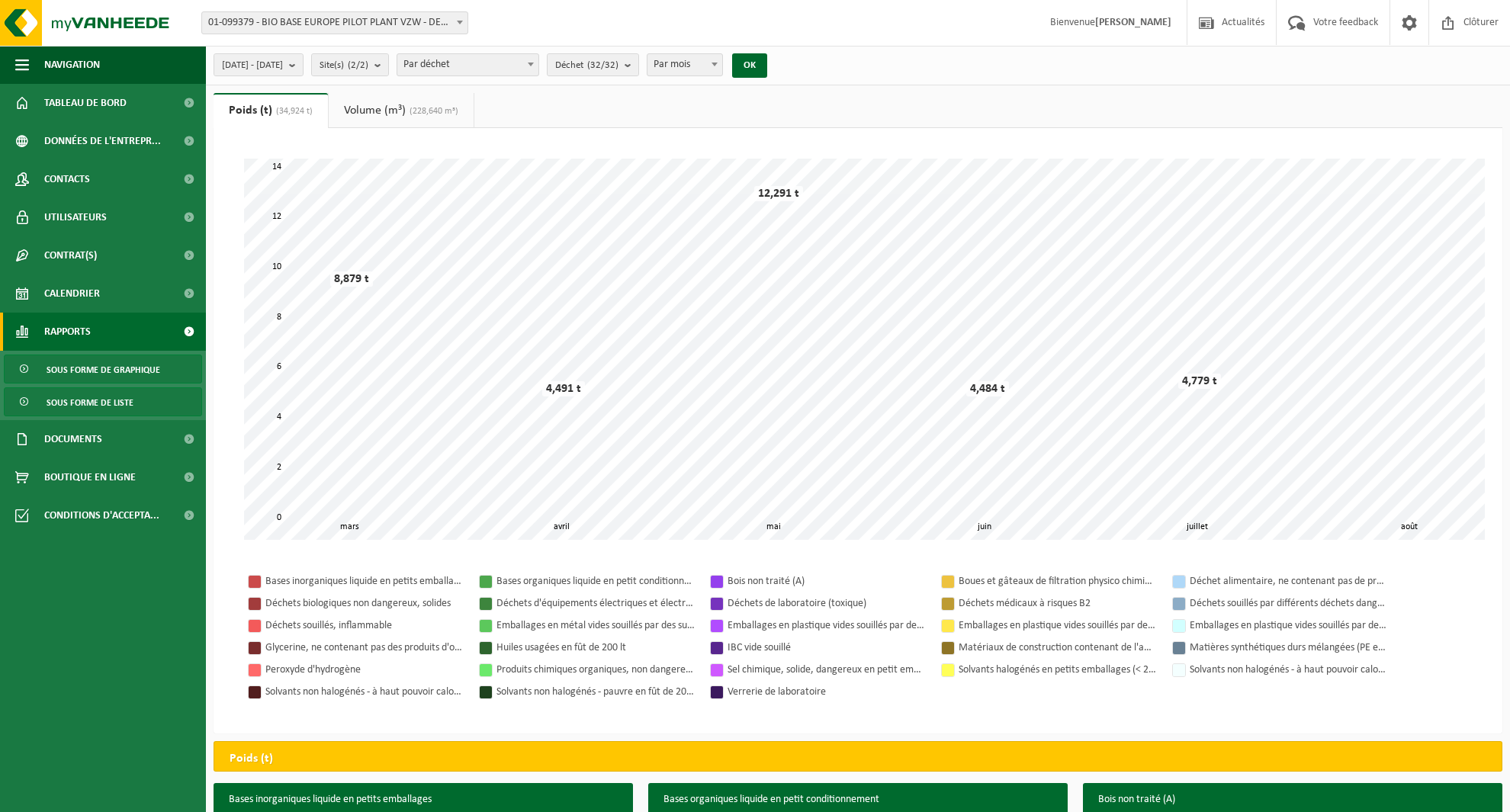
click at [92, 394] on span "Sous forme de liste" at bounding box center [90, 402] width 87 height 29
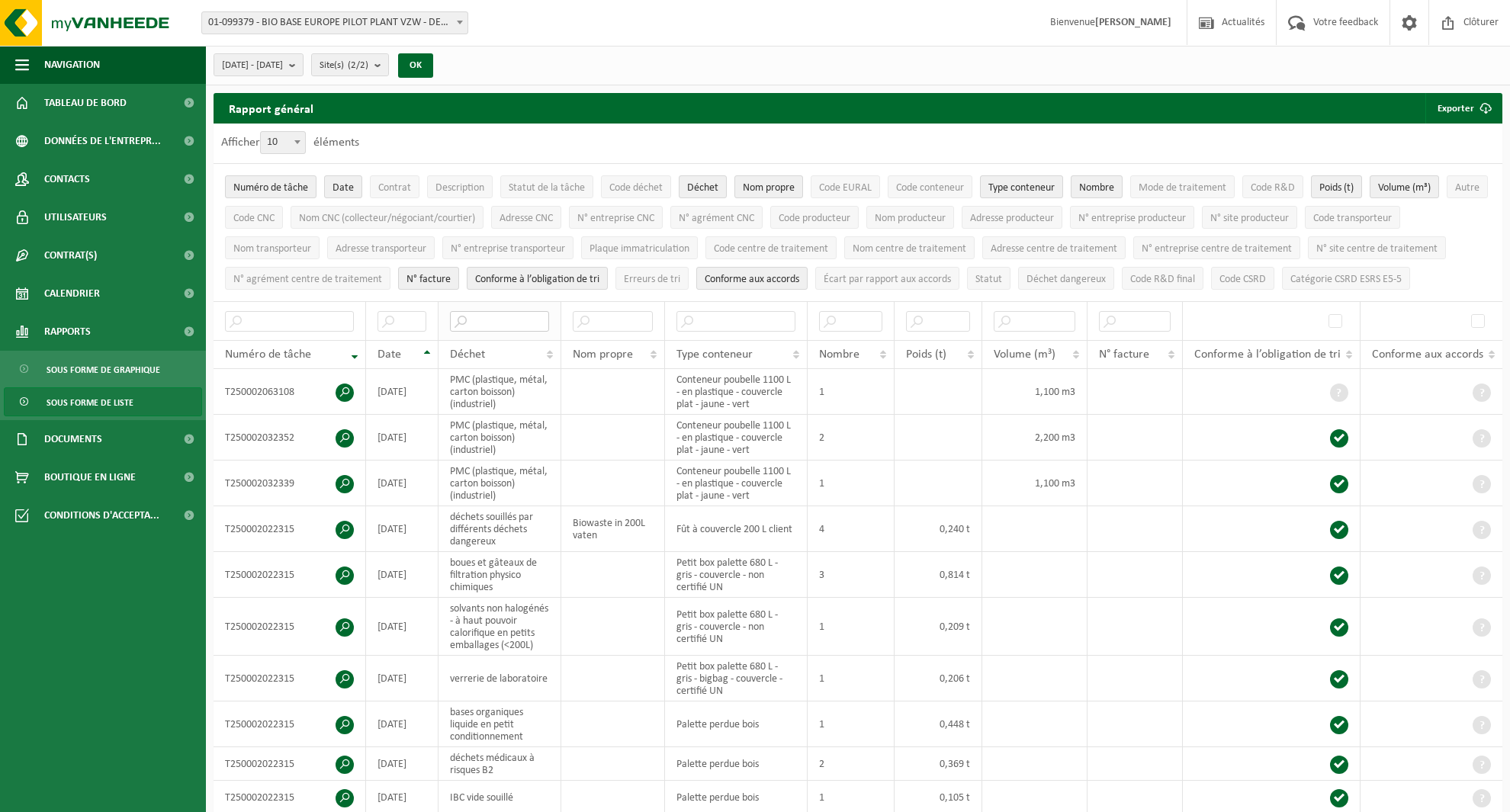
click at [536, 321] on input "text" at bounding box center [499, 321] width 99 height 21
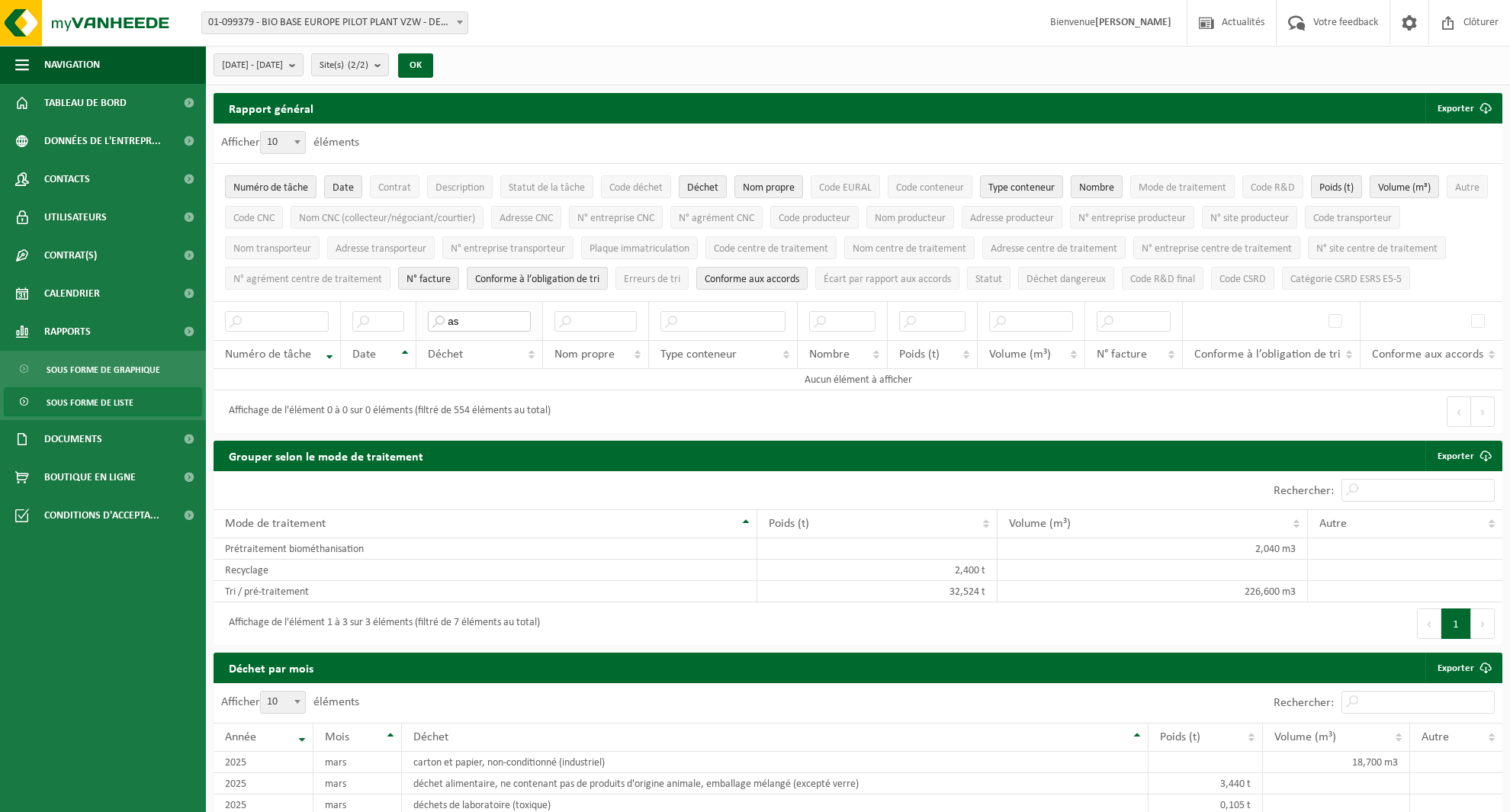
type input "a"
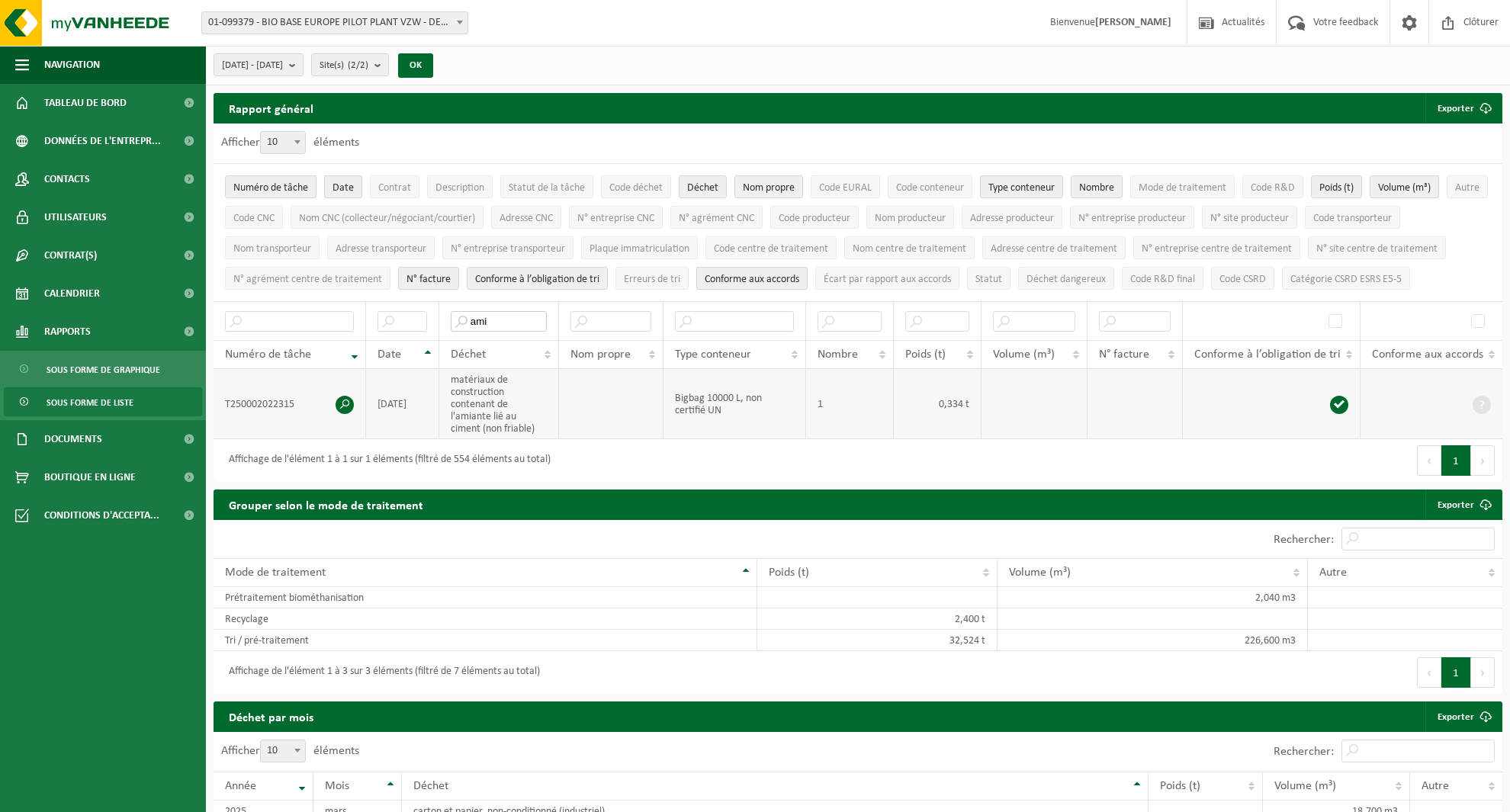
type input "ami"
click at [341, 398] on span at bounding box center [345, 405] width 18 height 18
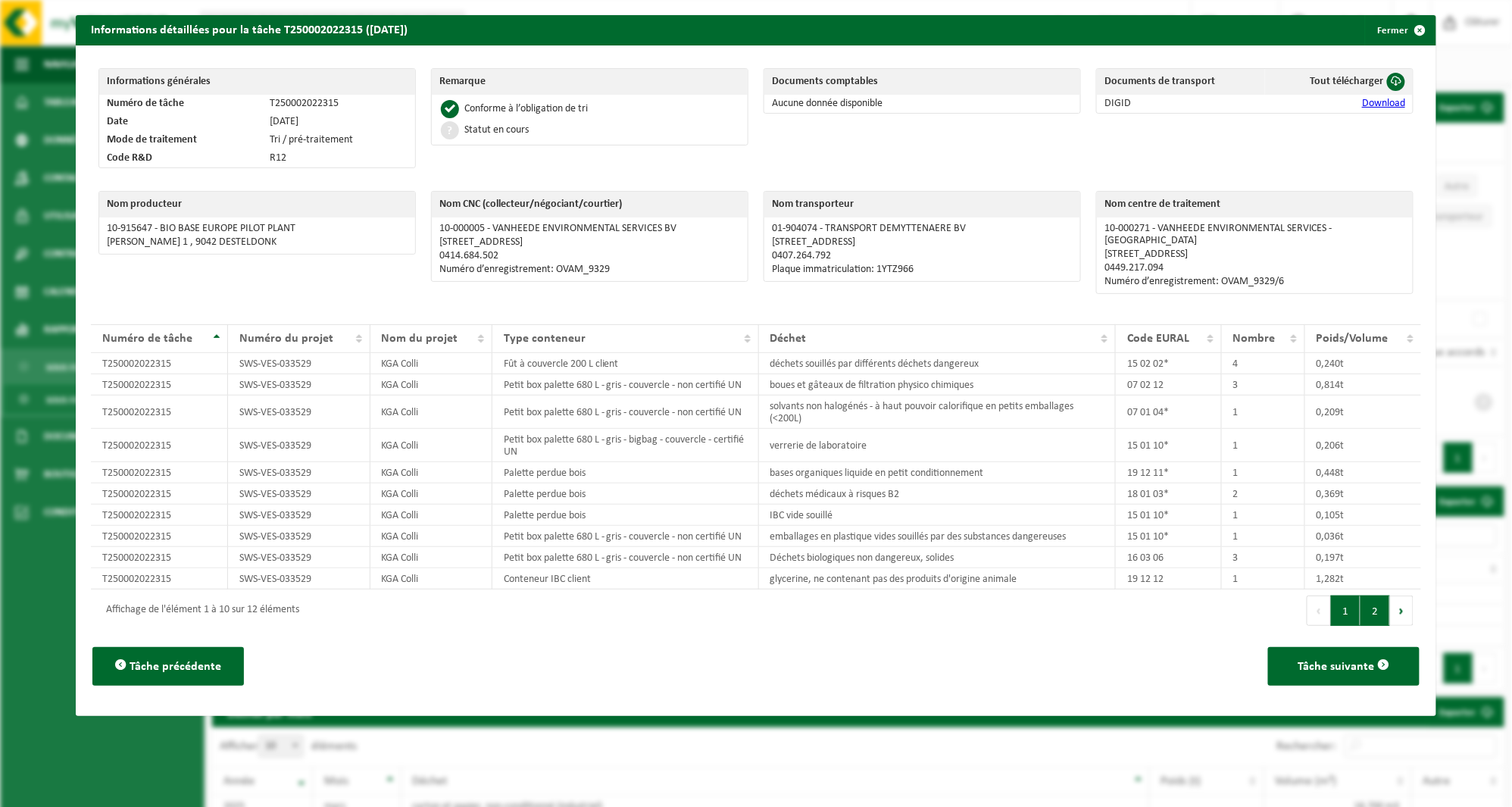
click at [1364, 602] on button "2" at bounding box center [1375, 610] width 30 height 31
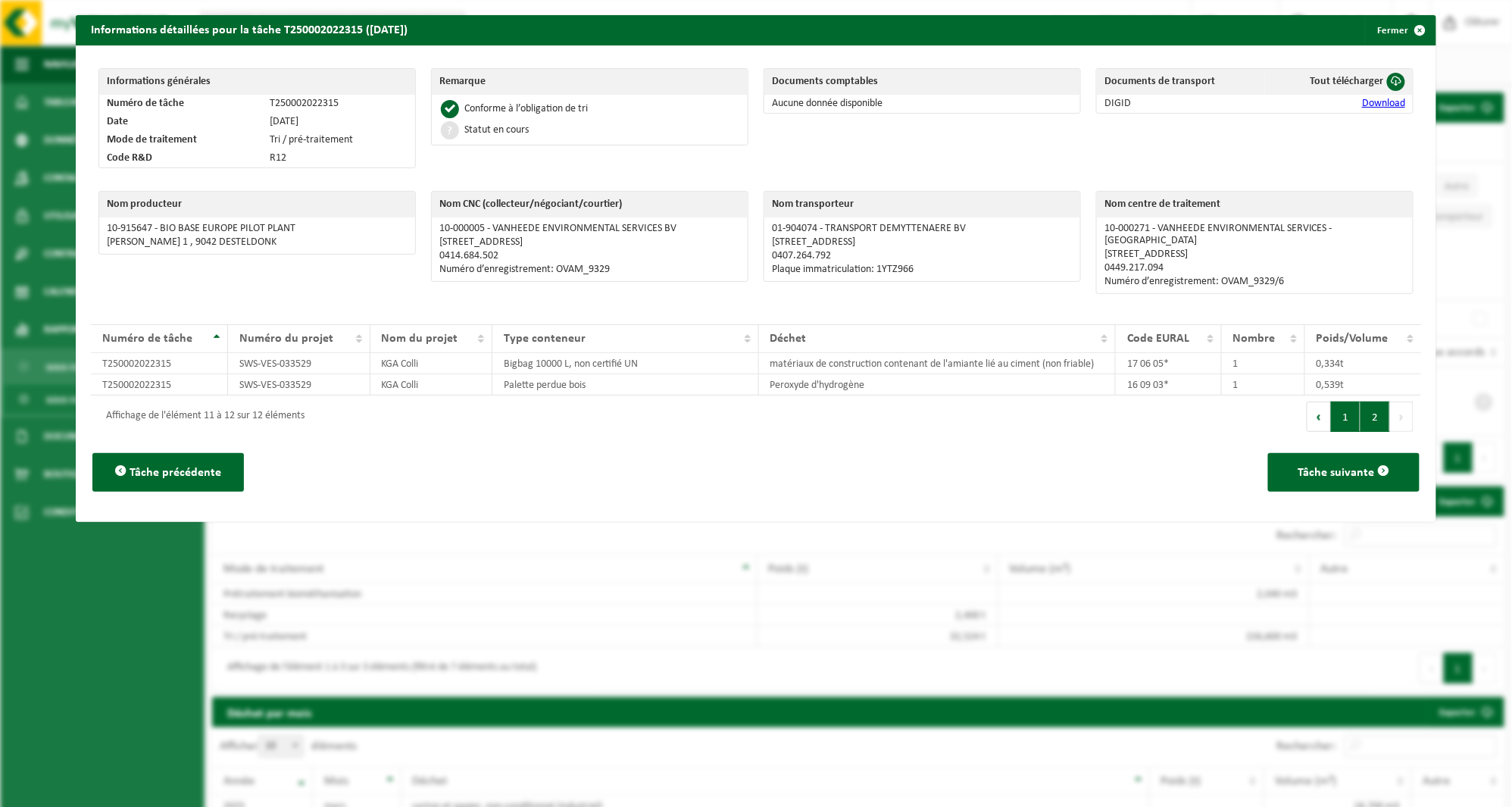
click at [1331, 403] on button "1" at bounding box center [1346, 416] width 30 height 31
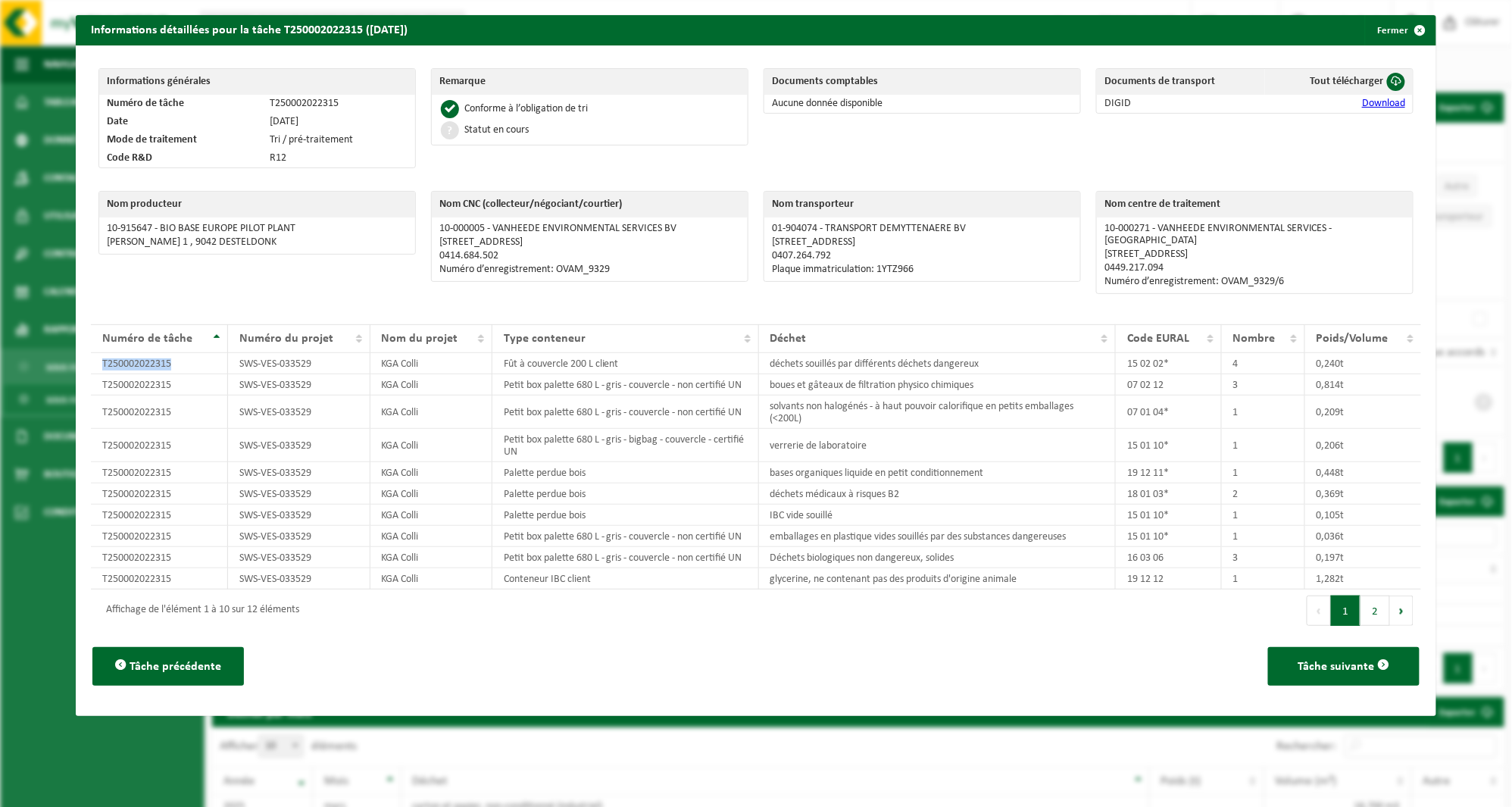
drag, startPoint x: 182, startPoint y: 349, endPoint x: 84, endPoint y: 342, distance: 98.2
click at [84, 342] on div "Informations générales Numéro de tâche T250002022315 Date 17-07-2025 Mode de tr…" at bounding box center [755, 381] width 1360 height 671
click at [1391, 36] on button "Fermer" at bounding box center [1400, 30] width 70 height 31
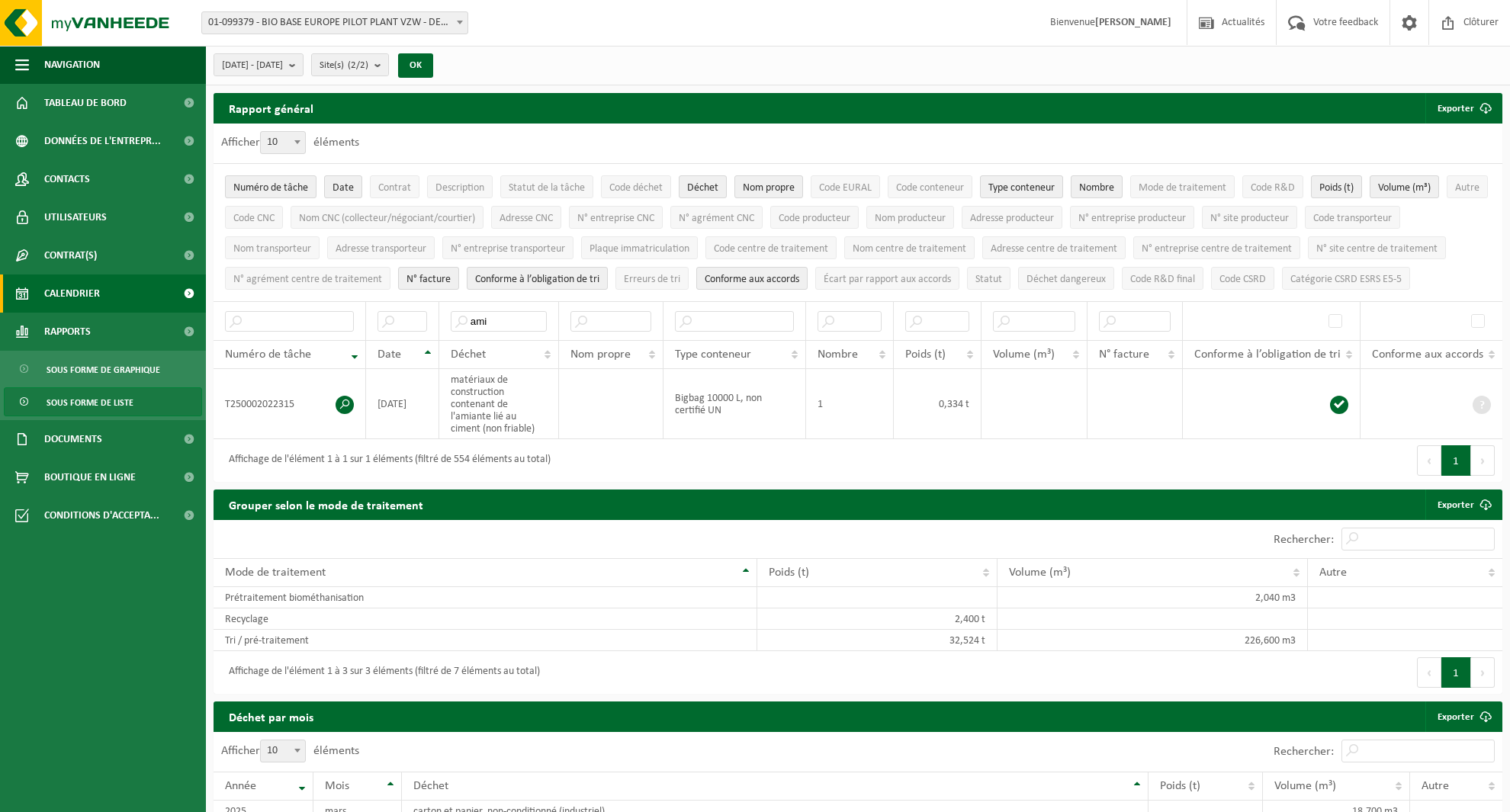
click at [99, 288] on span "Calendrier" at bounding box center [72, 294] width 56 height 38
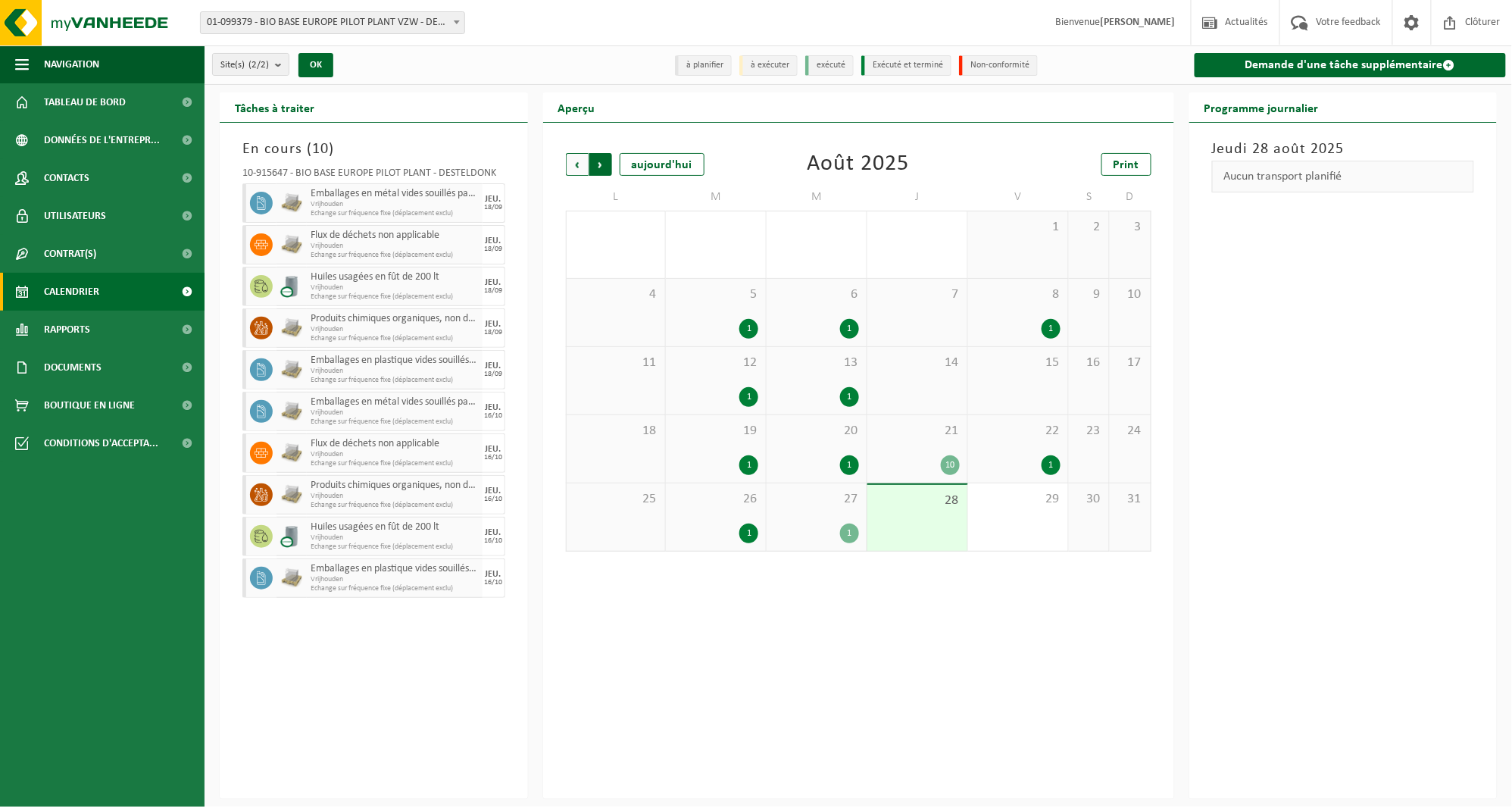
click at [578, 167] on span "Précédent" at bounding box center [577, 164] width 22 height 22
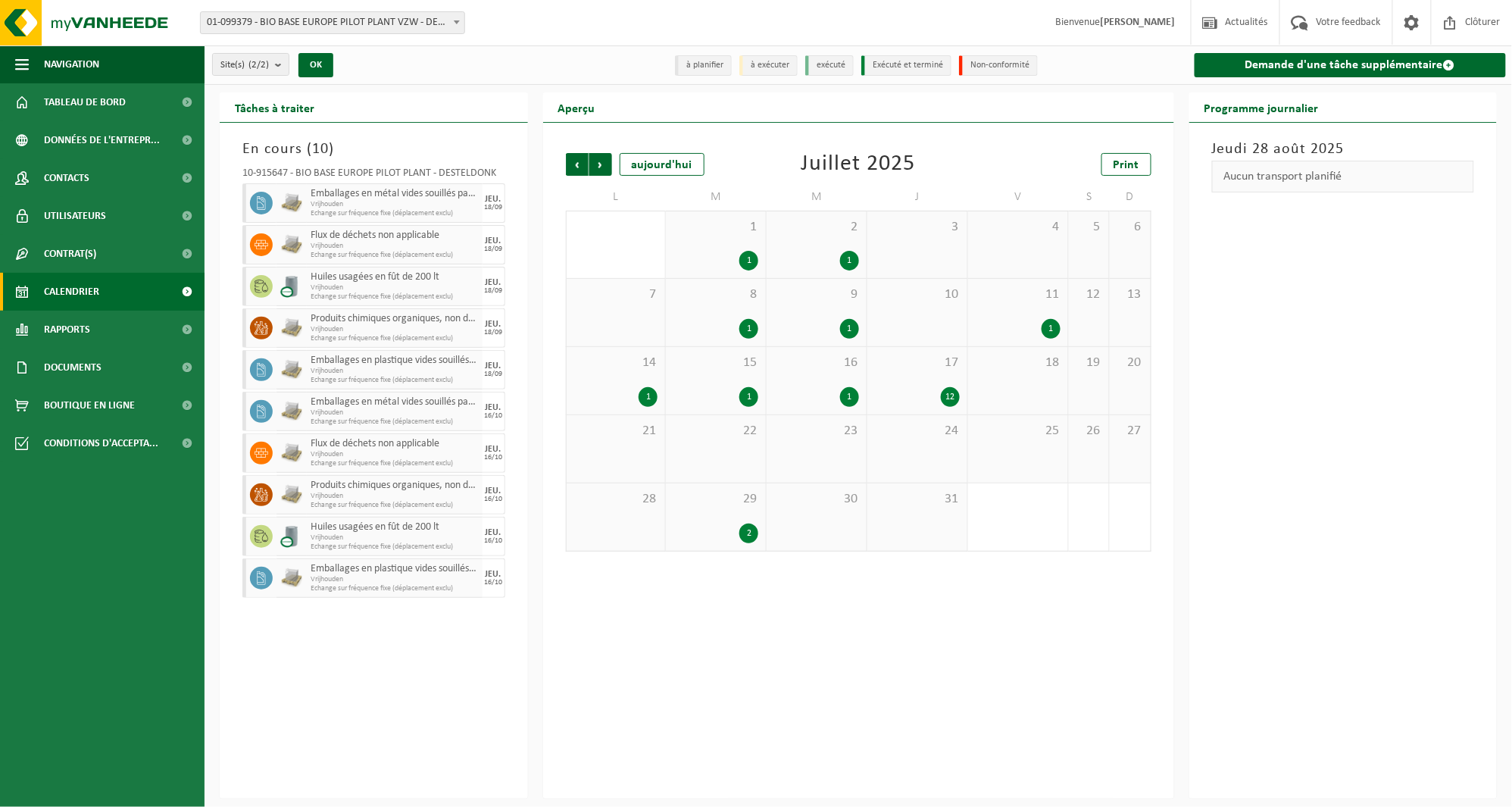
click at [904, 400] on div "12" at bounding box center [917, 397] width 85 height 20
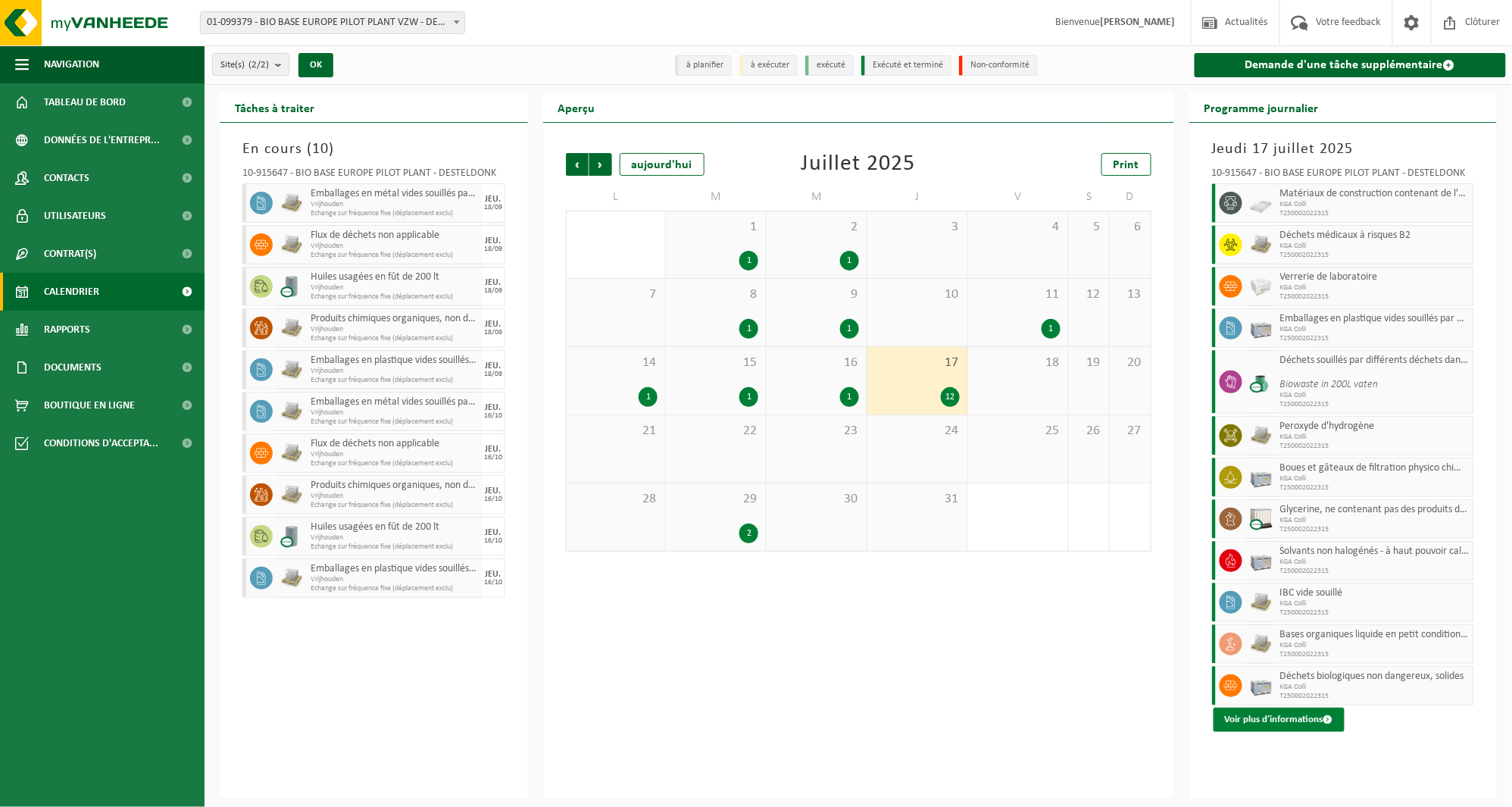
click at [1270, 722] on button "Voir plus d'informations" at bounding box center [1279, 720] width 131 height 24
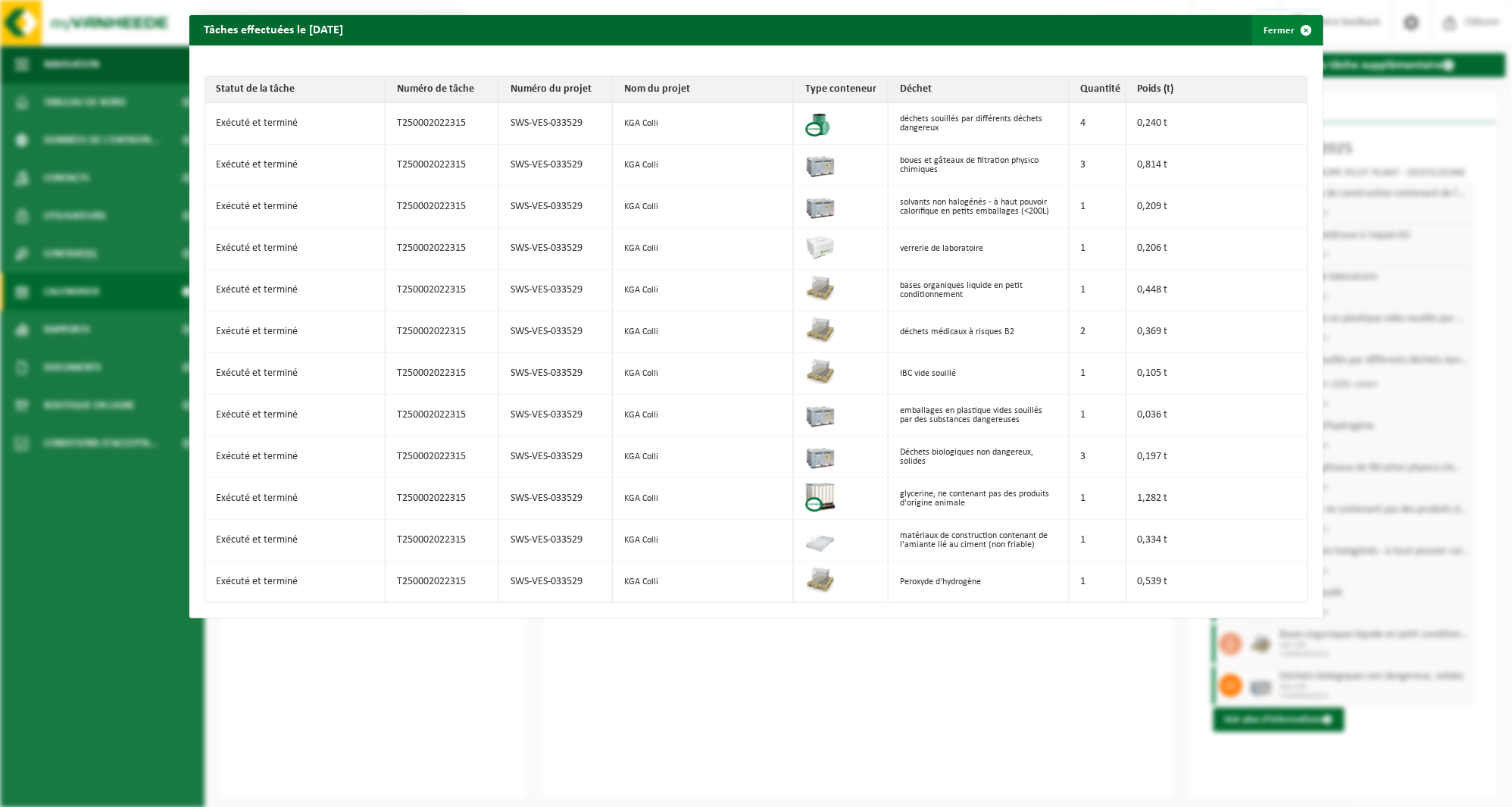
click at [1253, 32] on button "Fermer" at bounding box center [1287, 30] width 70 height 31
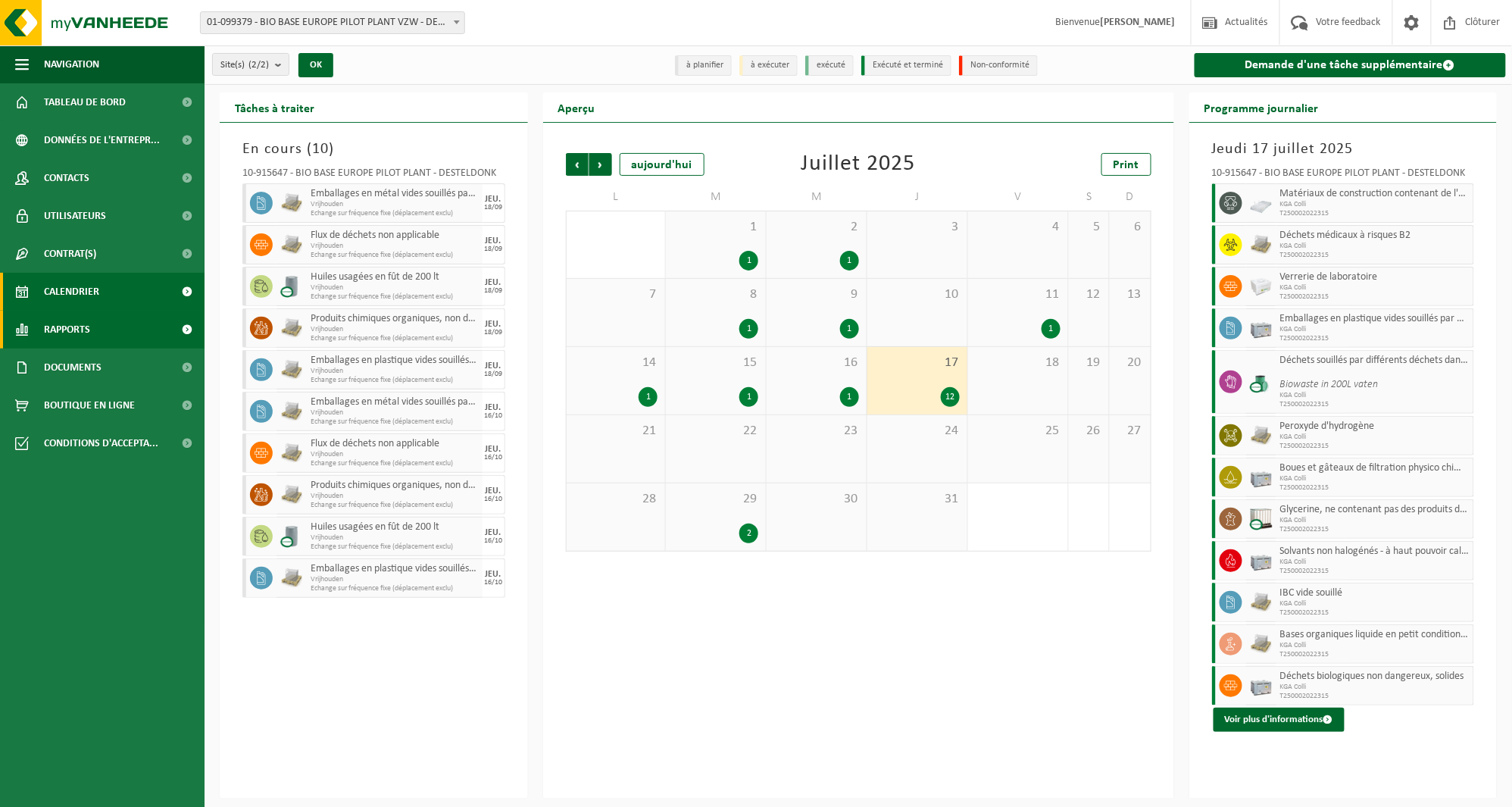
click at [99, 348] on link "Rapports" at bounding box center [102, 330] width 205 height 38
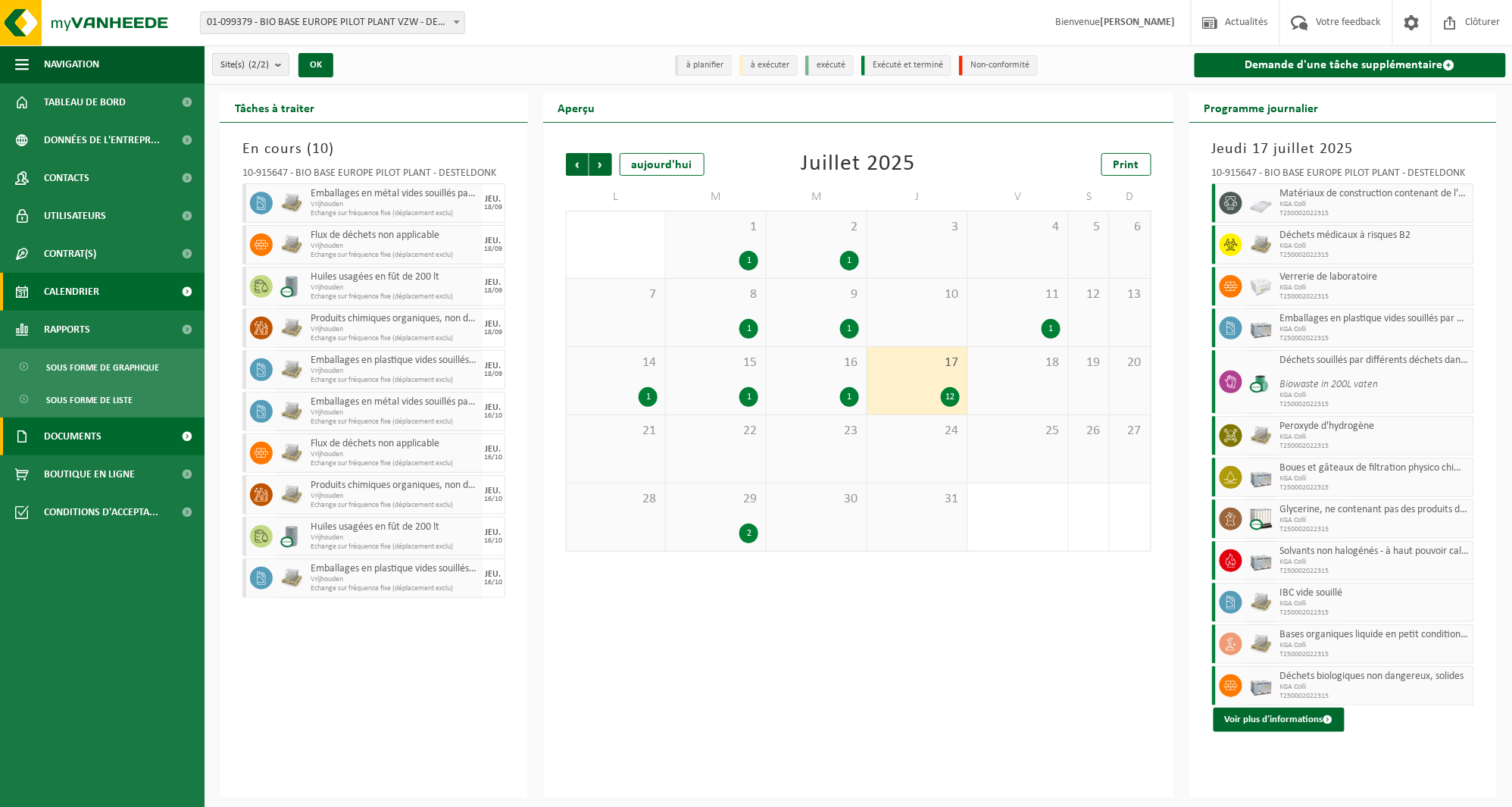
click at [92, 419] on span "Documents" at bounding box center [72, 437] width 57 height 38
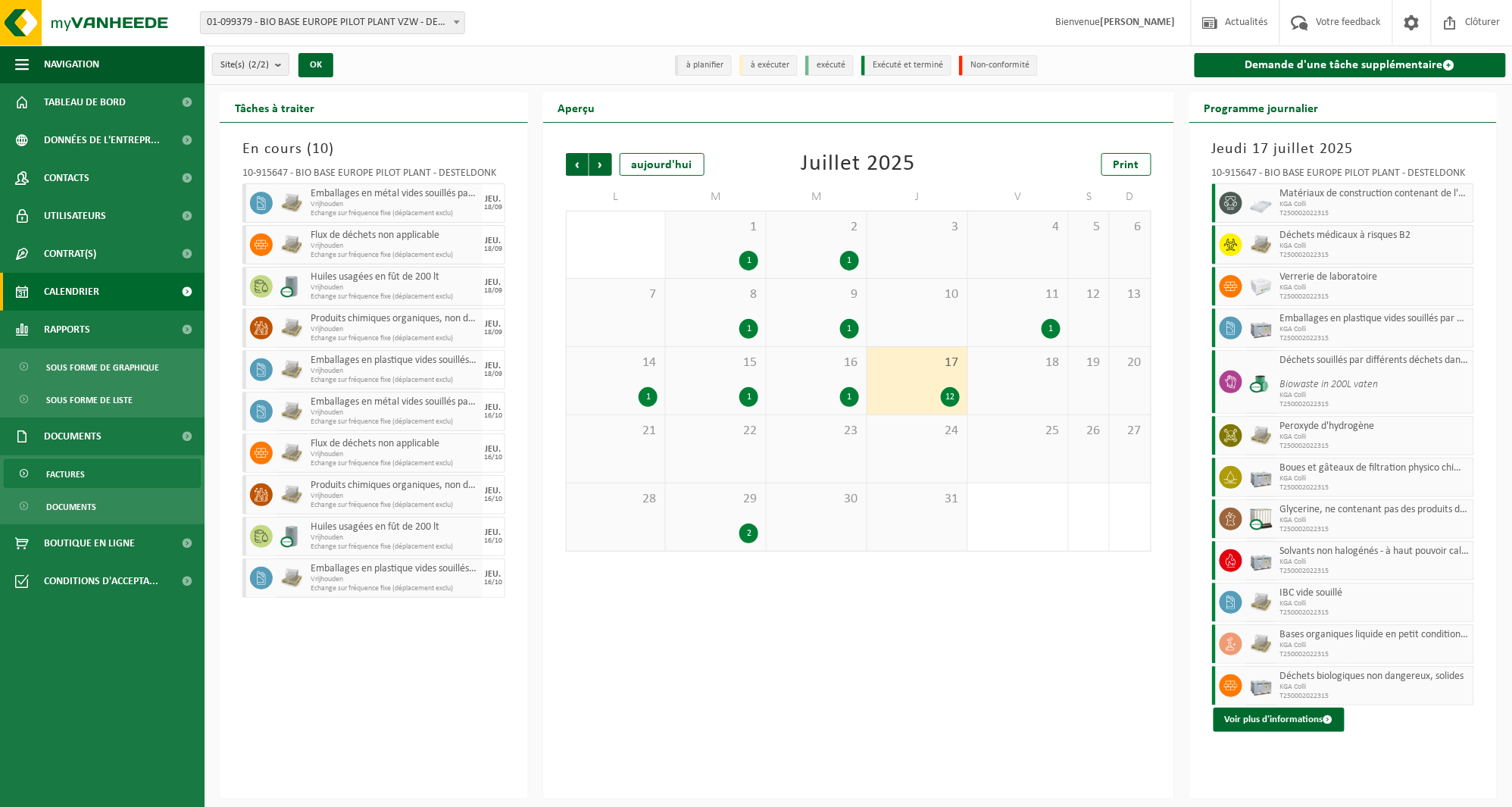
click at [81, 465] on span "Factures" at bounding box center [65, 474] width 39 height 29
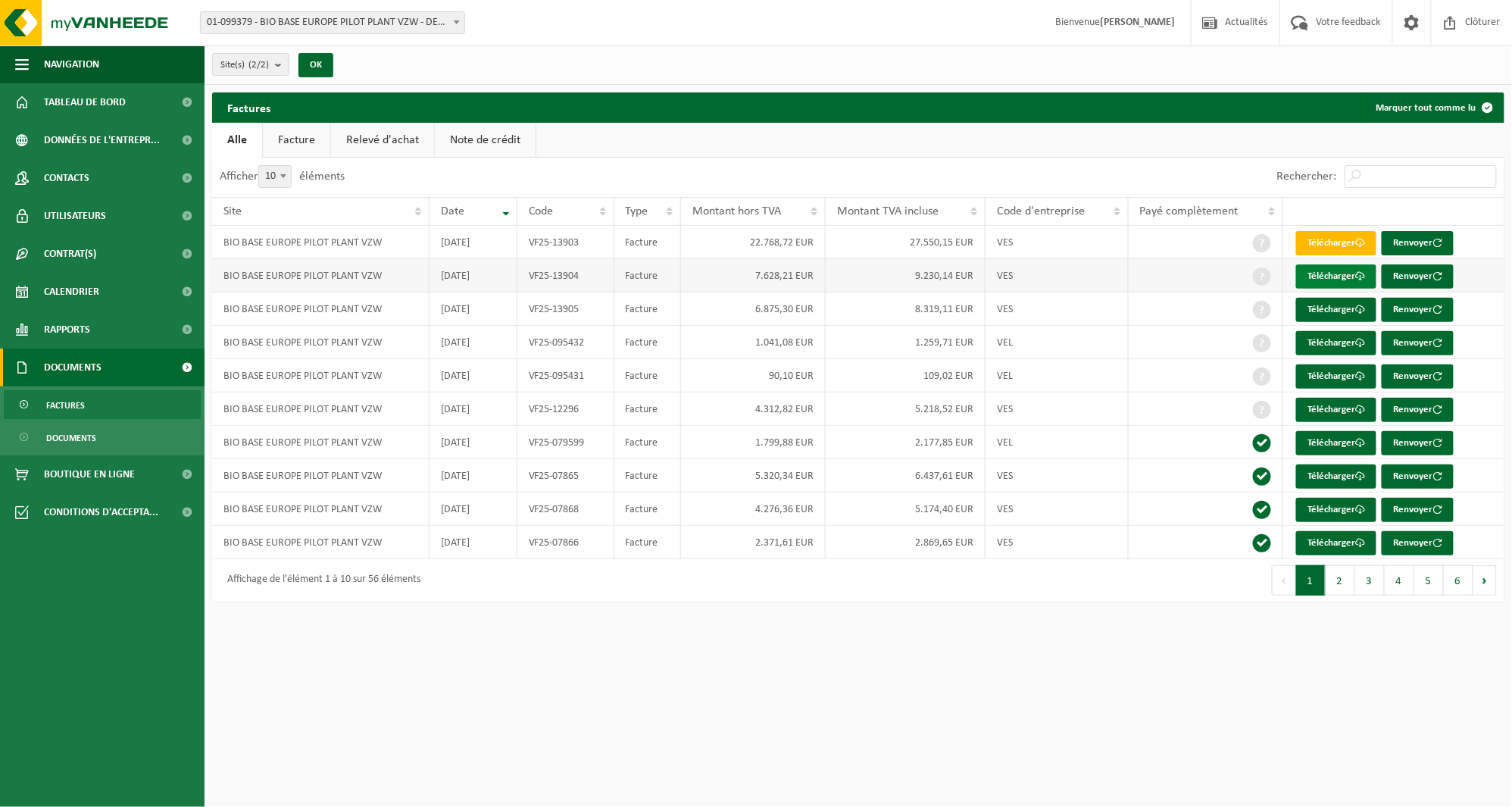
click at [1316, 276] on link "Télécharger" at bounding box center [1336, 276] width 80 height 24
click at [1315, 308] on link "Télécharger" at bounding box center [1336, 309] width 80 height 24
click at [1303, 349] on link "Télécharger" at bounding box center [1336, 343] width 80 height 24
